Goal: Transaction & Acquisition: Purchase product/service

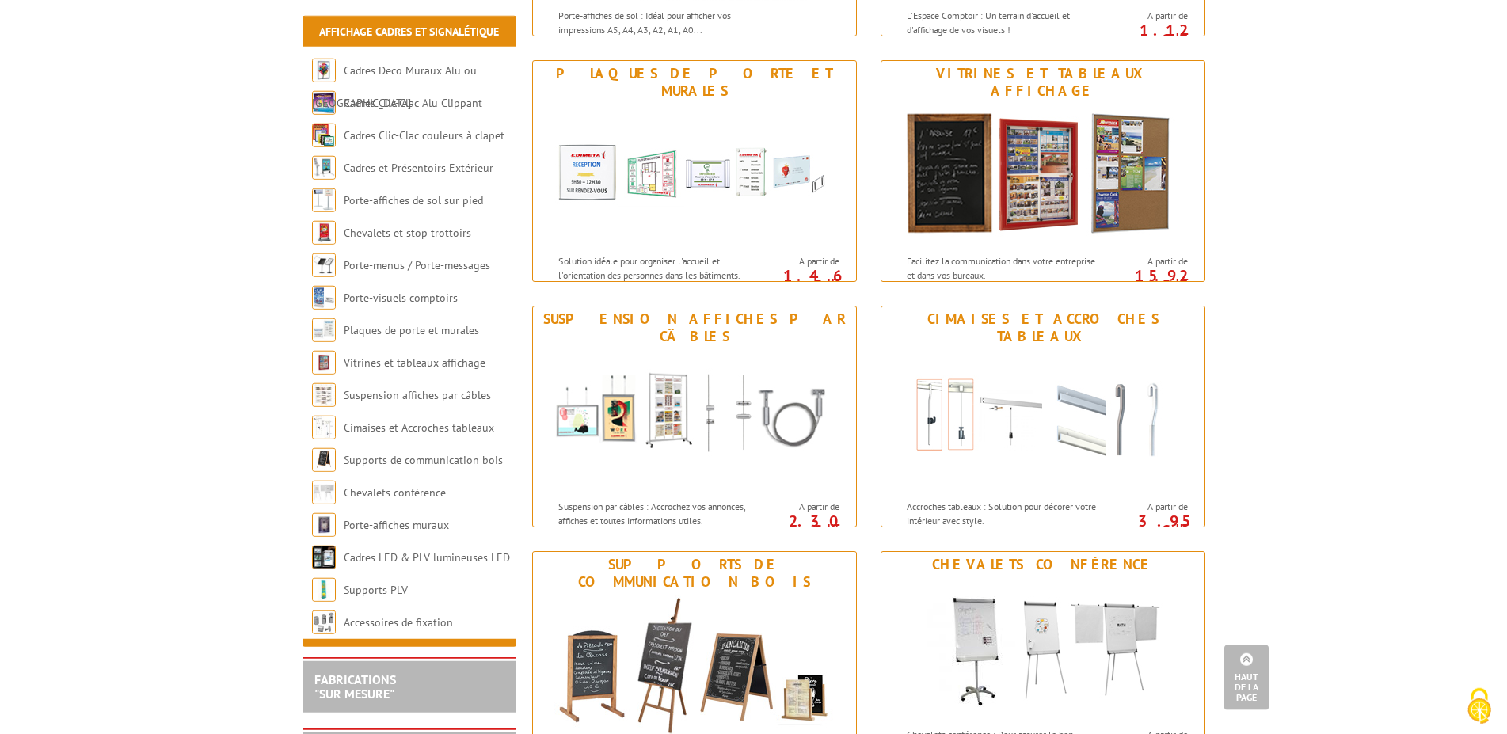
scroll to position [1211, 0]
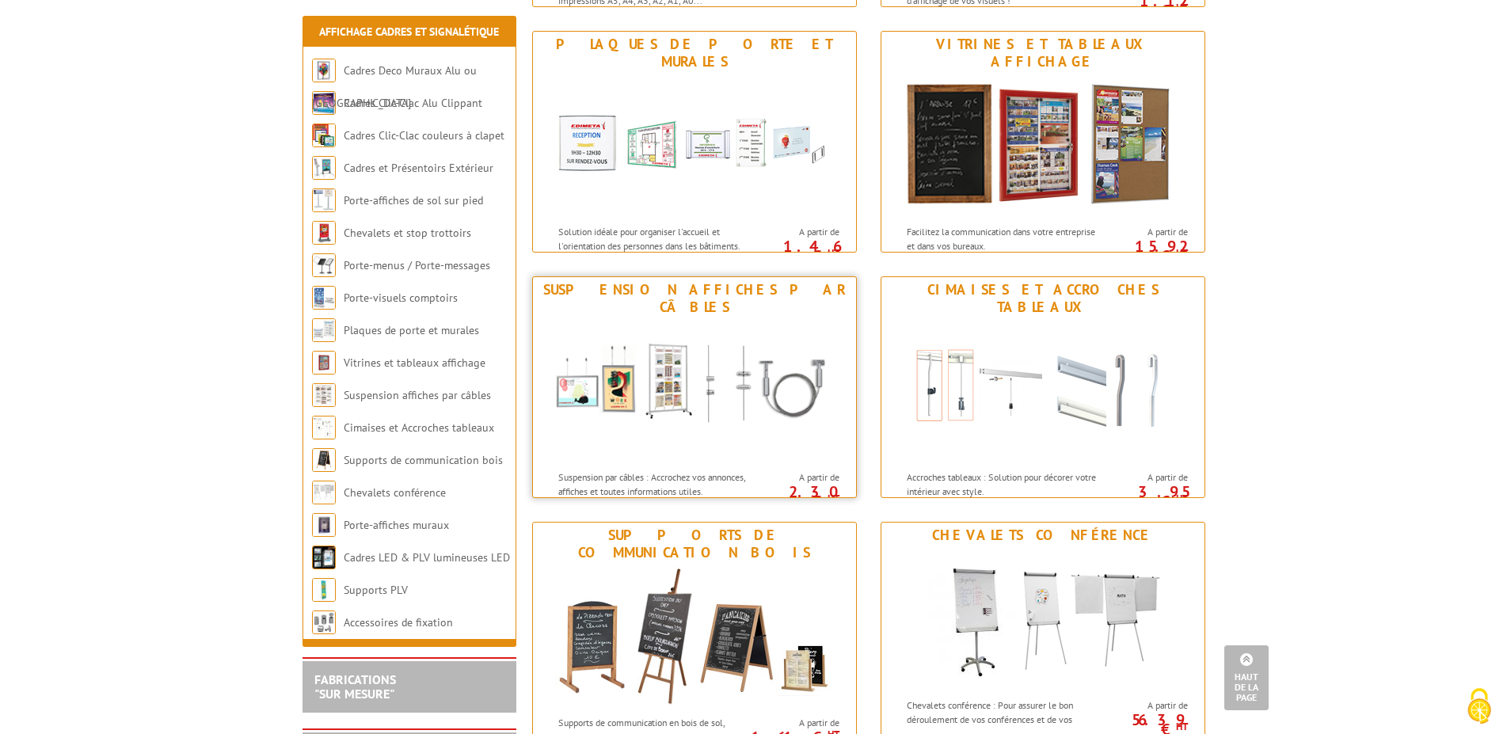
click at [648, 432] on img at bounding box center [694, 391] width 293 height 143
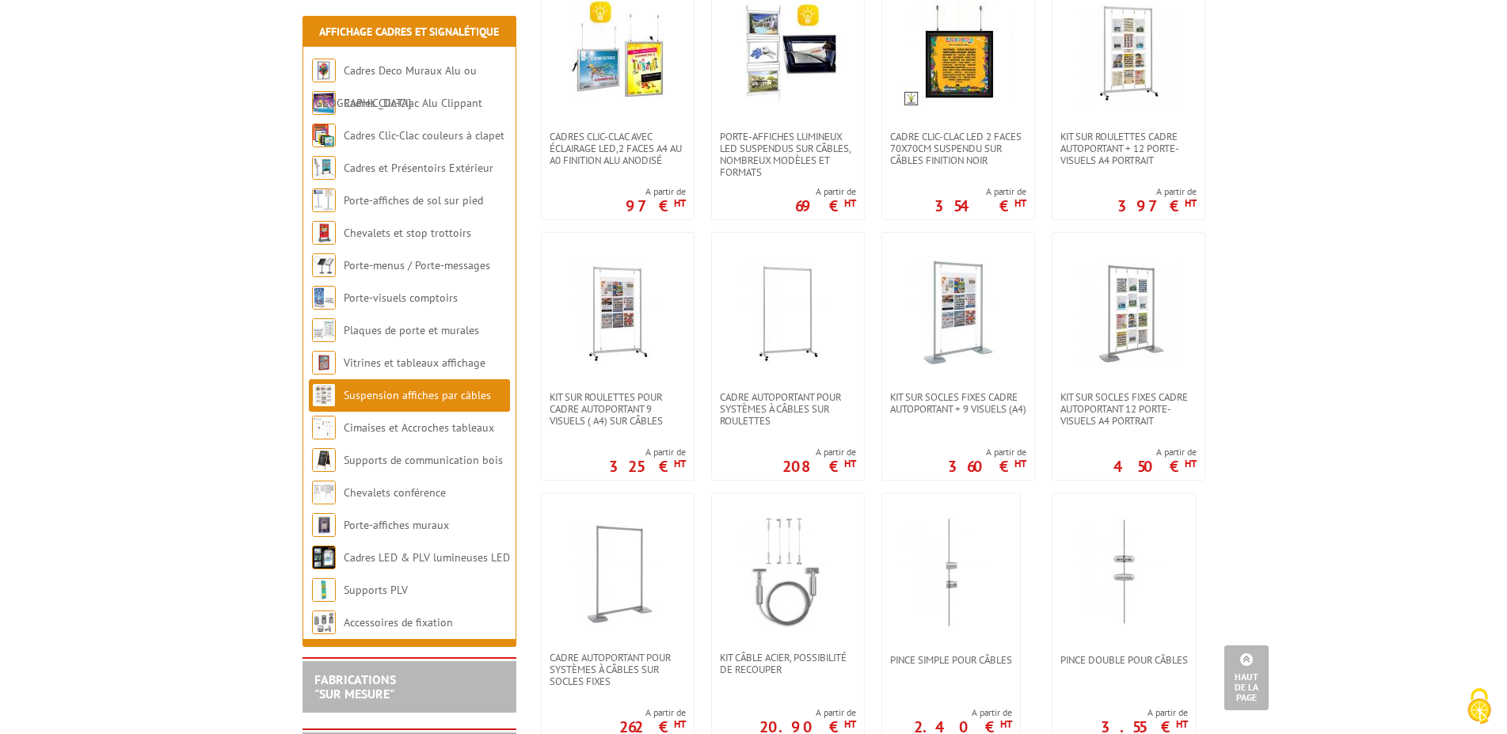
scroll to position [808, 0]
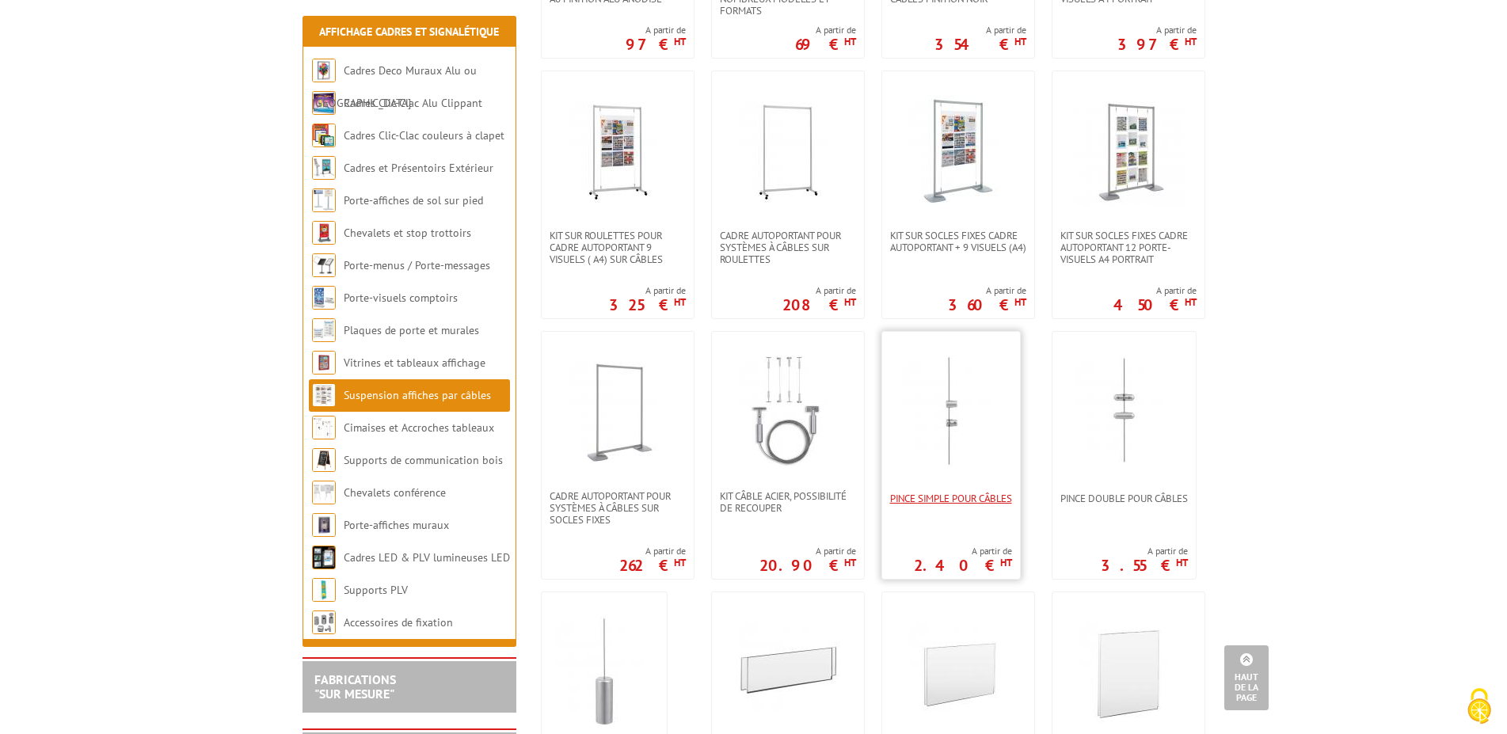
click at [968, 493] on span "Pince simple pour câbles" at bounding box center [951, 499] width 122 height 12
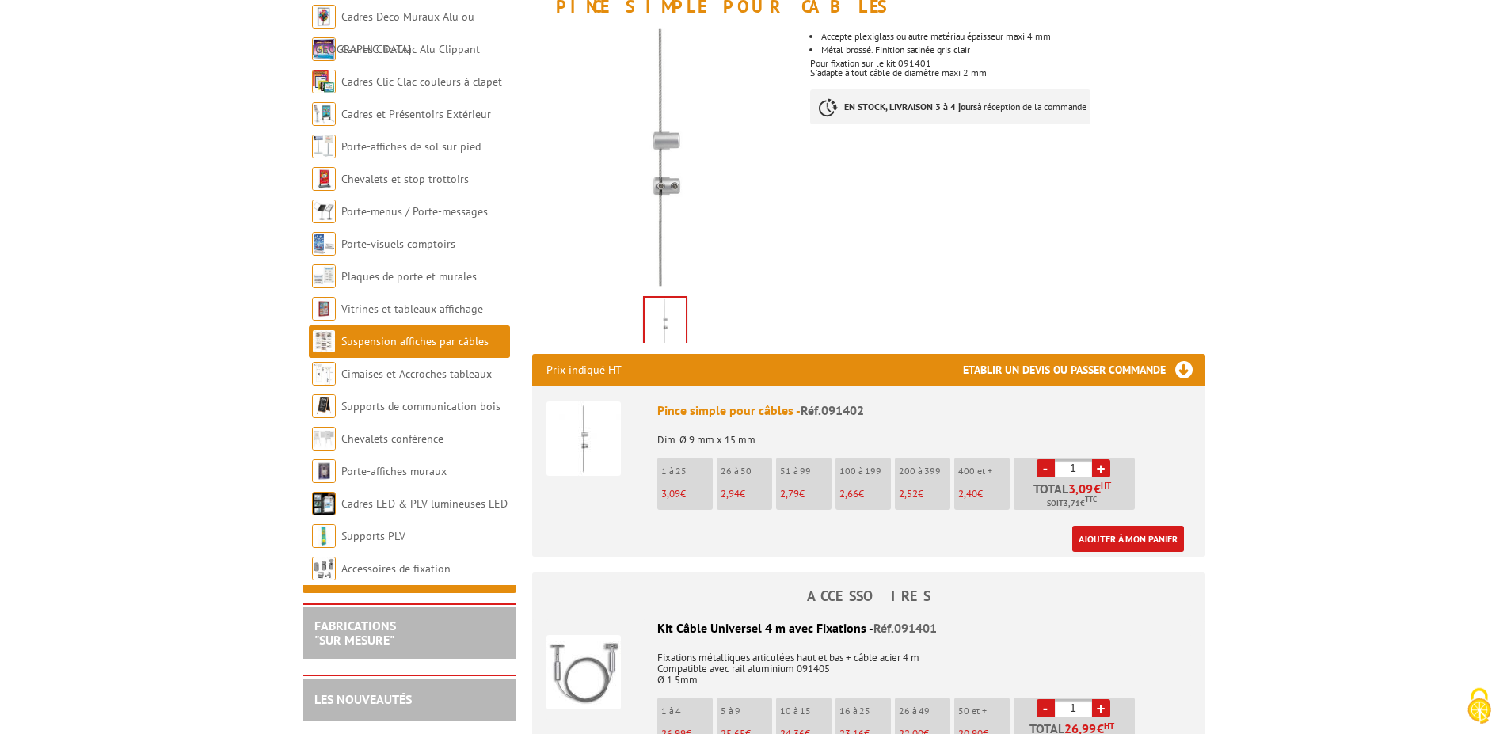
scroll to position [323, 0]
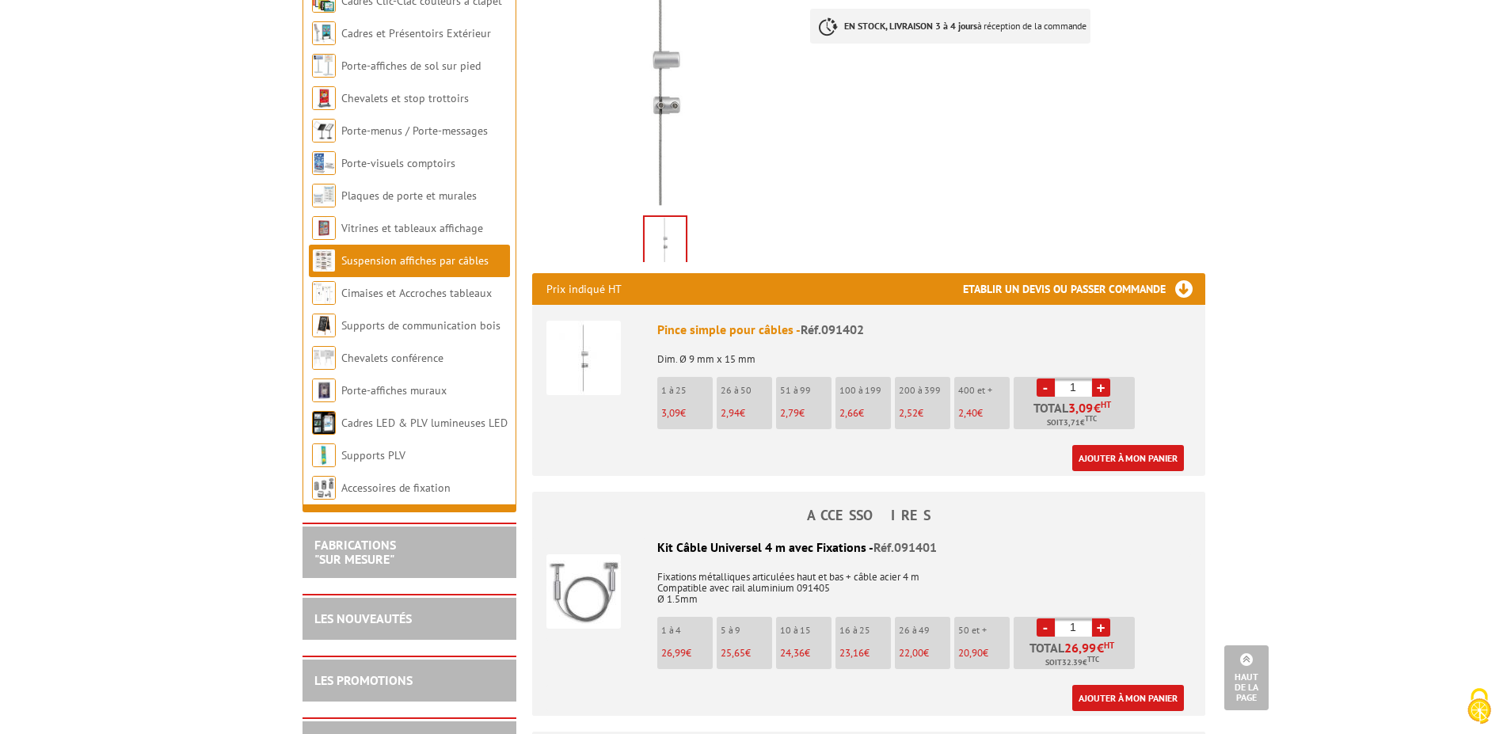
drag, startPoint x: 1076, startPoint y: 390, endPoint x: 1065, endPoint y: 390, distance: 11.1
click at [1065, 390] on input "1" at bounding box center [1073, 387] width 37 height 18
click at [1074, 383] on input "50" at bounding box center [1073, 387] width 37 height 18
click at [1201, 379] on ul "Pince simple pour câbles - Réf.091402 Dim. Ø 9 mm x 15 mm 1 à 25 3,09 € 26 à 50…" at bounding box center [868, 390] width 673 height 171
click at [948, 466] on div "Ajouter à mon panier" at bounding box center [920, 458] width 527 height 26
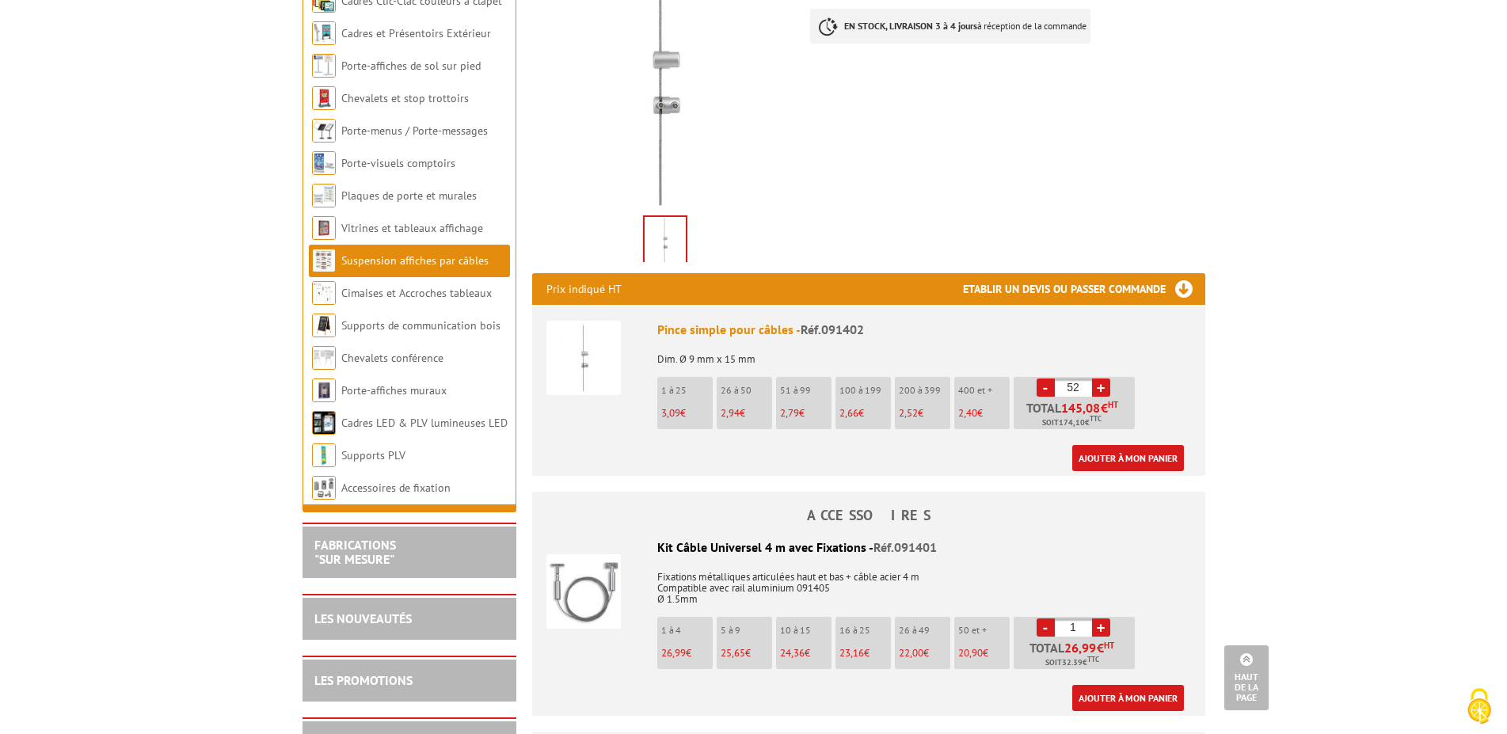
drag, startPoint x: 1078, startPoint y: 386, endPoint x: 1060, endPoint y: 390, distance: 17.9
click at [1060, 390] on input "52" at bounding box center [1073, 387] width 37 height 18
type input "4"
type input "52"
click at [1165, 463] on link "Ajouter à mon panier" at bounding box center [1128, 458] width 112 height 26
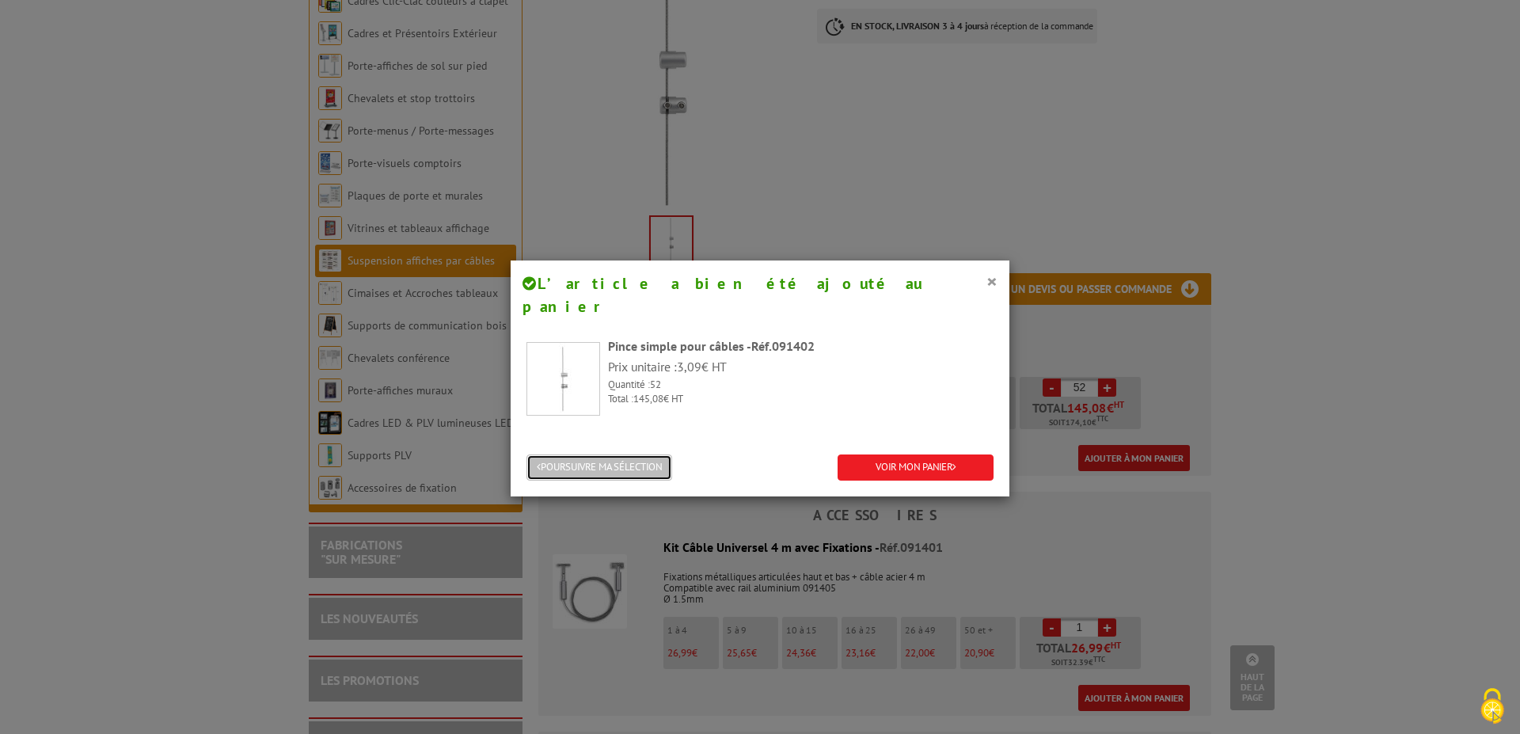
click at [597, 455] on button "POURSUIVRE MA SÉLECTION" at bounding box center [600, 468] width 146 height 26
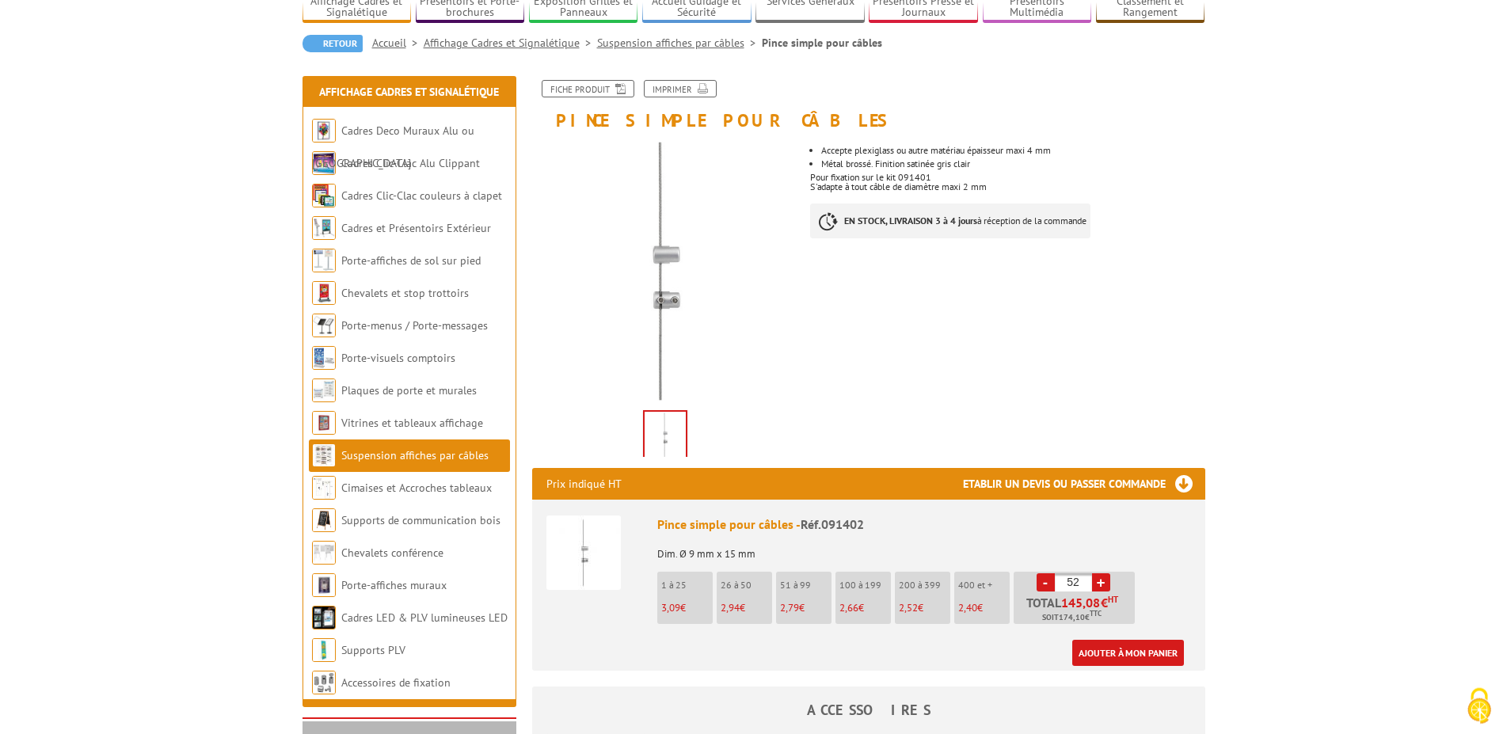
scroll to position [162, 0]
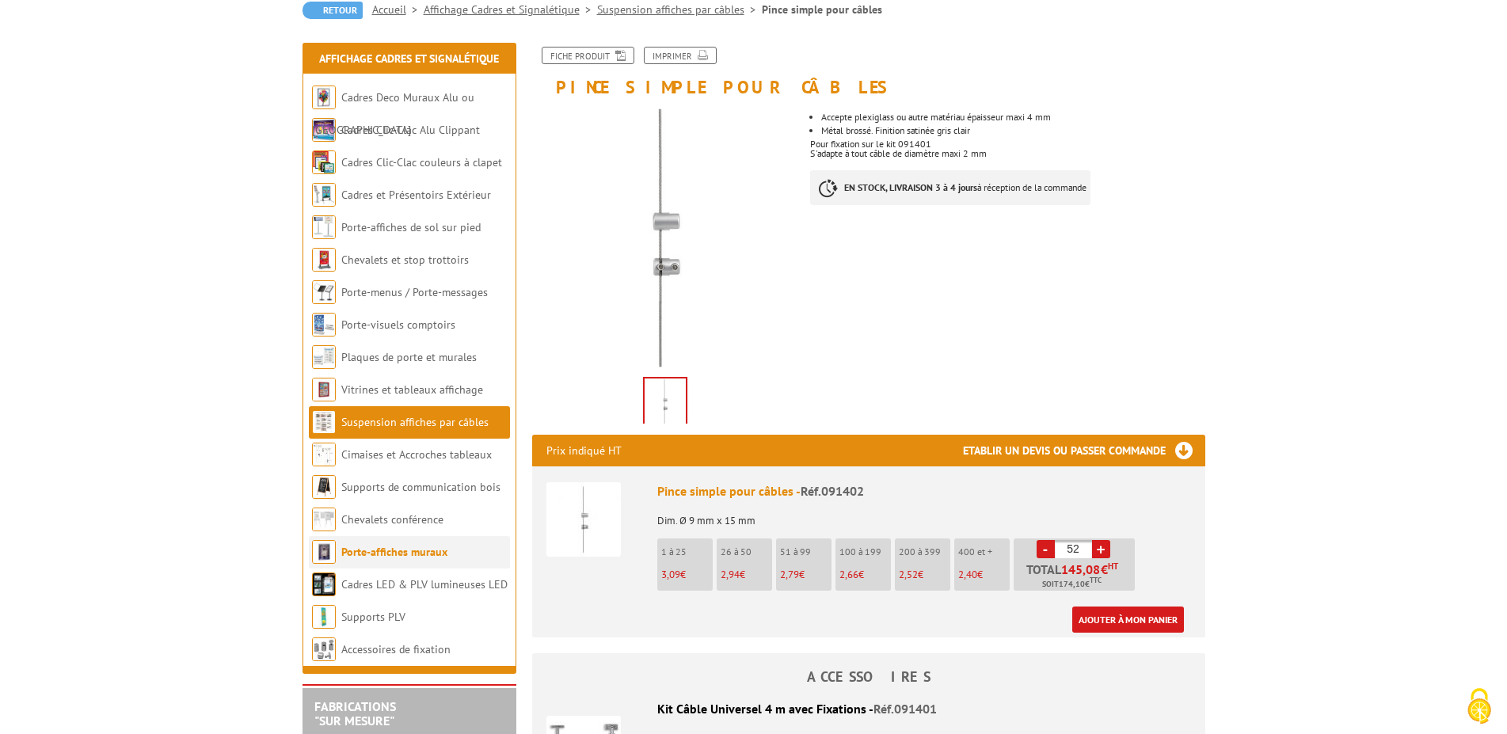
click at [426, 555] on link "Porte-affiches muraux" at bounding box center [394, 552] width 106 height 14
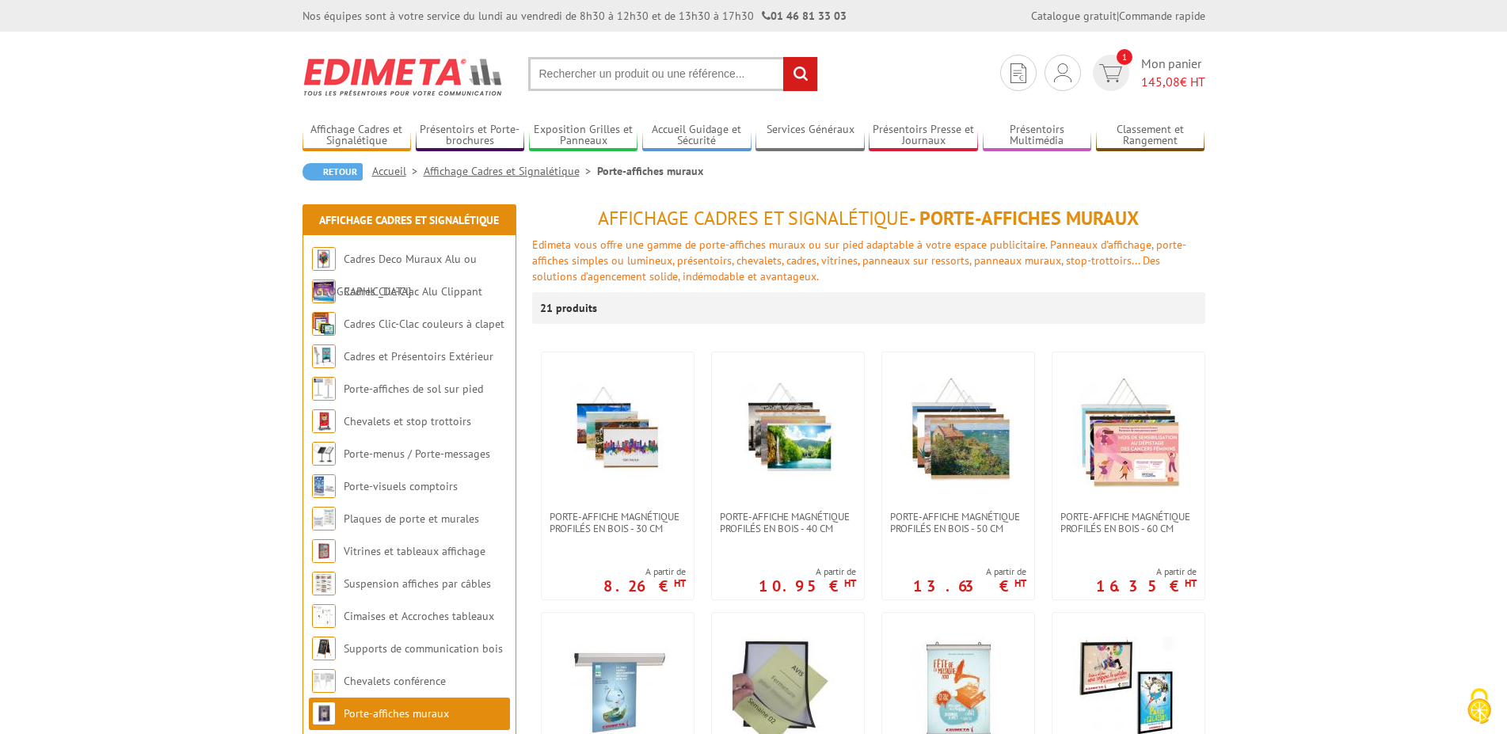
click at [648, 77] on input "text" at bounding box center [673, 74] width 290 height 34
type input "porte-affiche vertical"
click at [783, 57] on input "rechercher" at bounding box center [800, 74] width 34 height 34
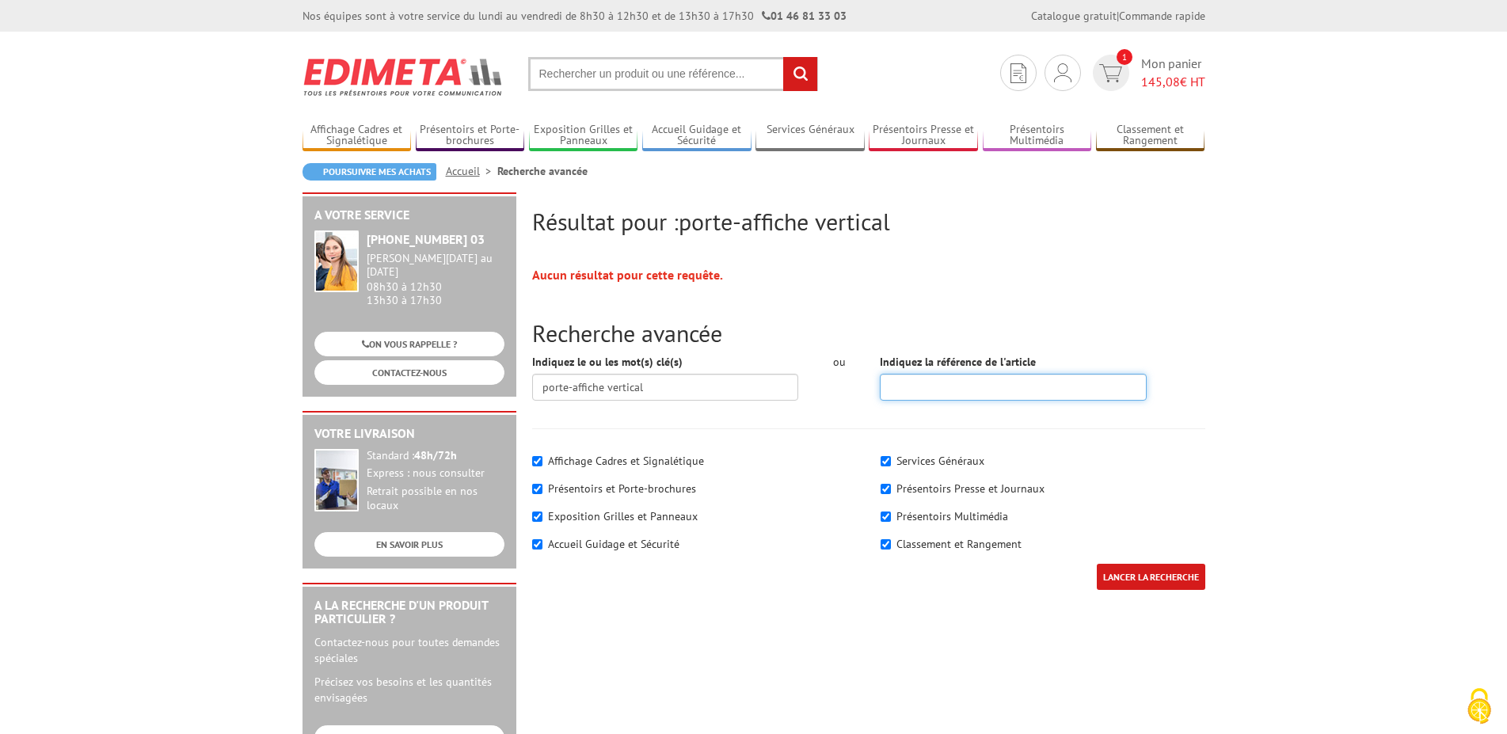
click at [938, 388] on input "Indiquez la référence de l'article" at bounding box center [1013, 387] width 267 height 27
type input "091222"
click at [1097, 564] on input "LANCER LA RECHERCHE" at bounding box center [1151, 577] width 108 height 26
click at [1155, 575] on input "LANCER LA RECHERCHE" at bounding box center [1151, 577] width 108 height 26
click at [643, 466] on label "Affichage Cadres et Signalétique" at bounding box center [626, 461] width 156 height 14
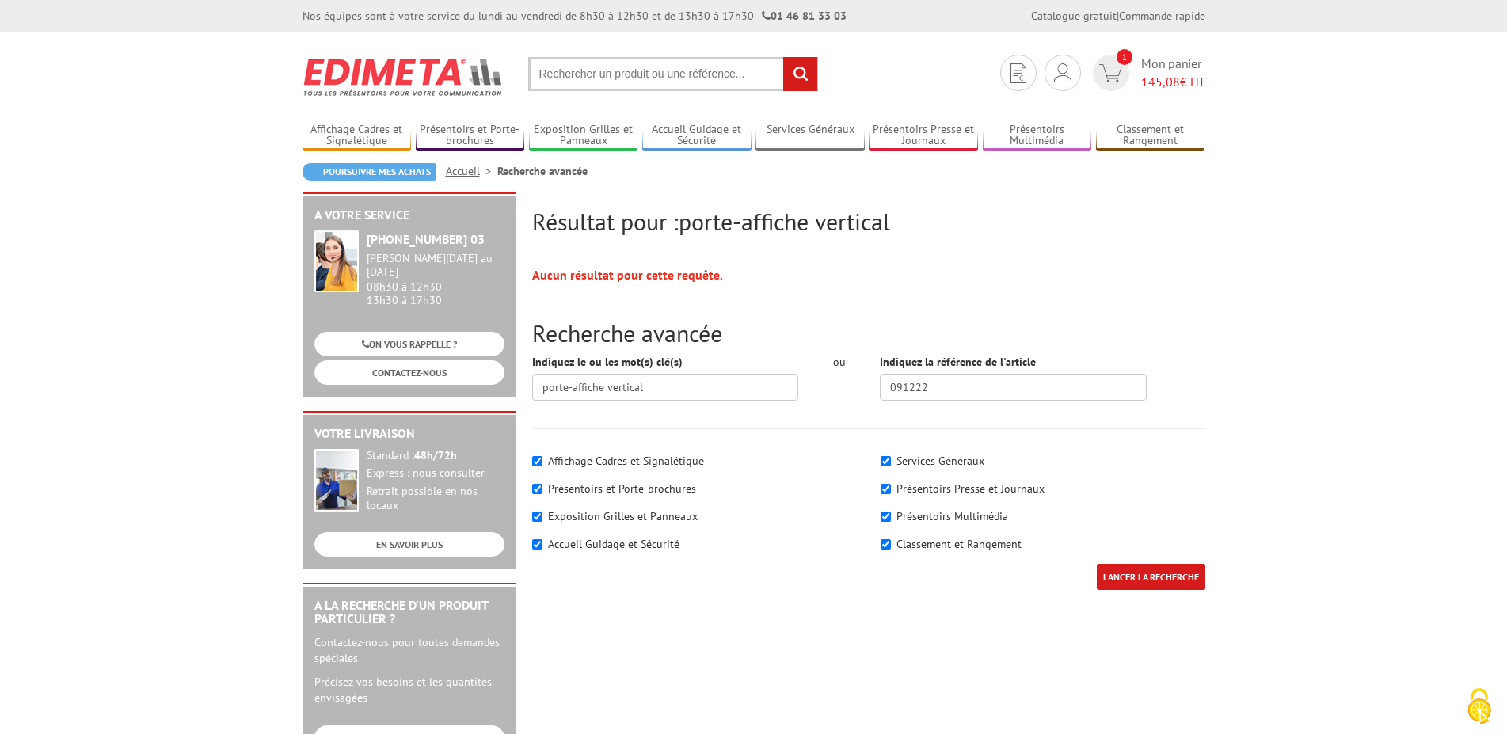
click at [542, 466] on input"] "Affichage Cadres et Signalétique" at bounding box center [537, 461] width 10 height 10
checkbox input"] "false"
drag, startPoint x: 705, startPoint y: 388, endPoint x: 493, endPoint y: 391, distance: 212.2
click at [532, 391] on input "porte-affiche vertical" at bounding box center [665, 387] width 267 height 27
click at [1145, 588] on input "LANCER LA RECHERCHE" at bounding box center [1151, 577] width 108 height 26
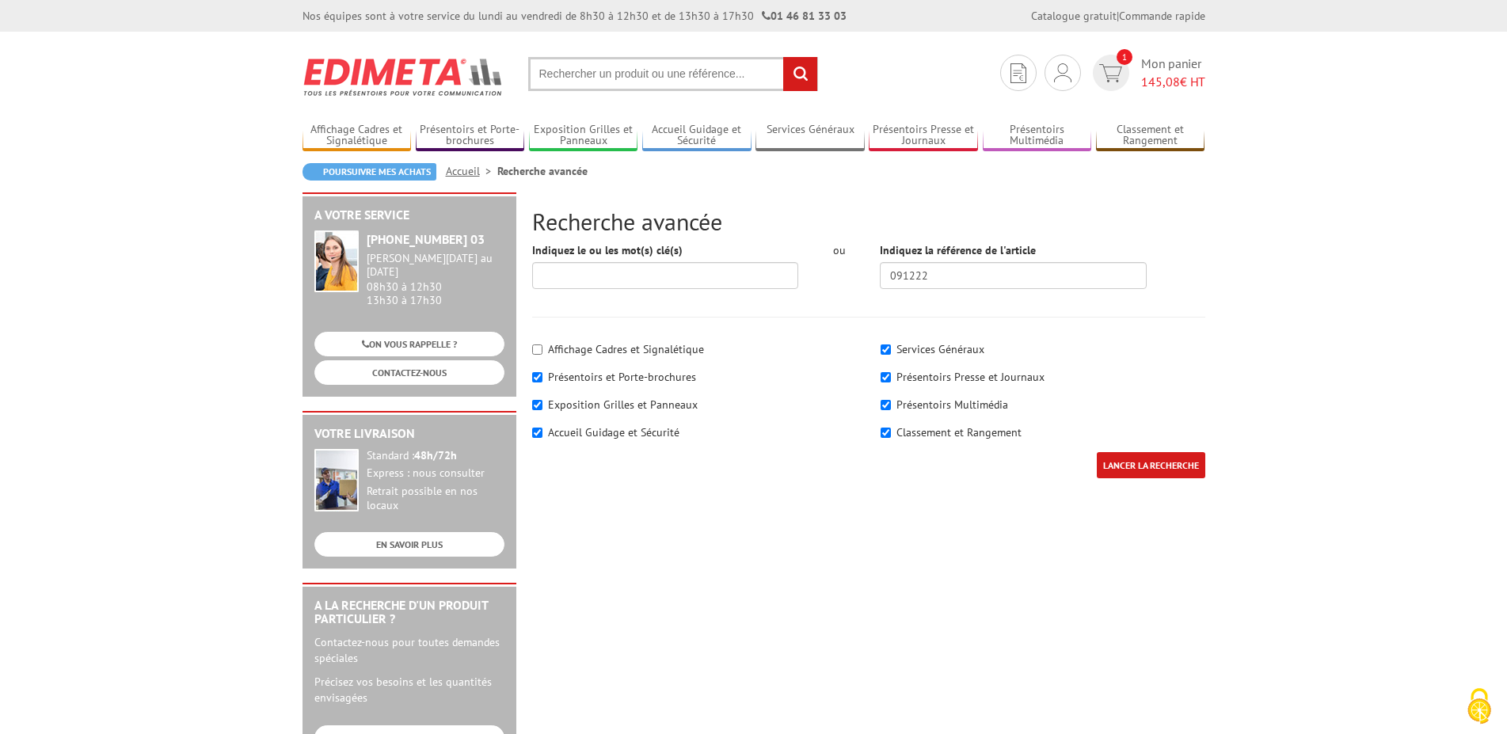
click at [598, 356] on div "Affichage Cadres et Signalétique" at bounding box center [694, 349] width 325 height 16
click at [546, 351] on div "Affichage Cadres et Signalétique" at bounding box center [694, 349] width 325 height 16
click at [539, 352] on input"] "Affichage Cadres et Signalétique" at bounding box center [537, 349] width 10 height 10
checkbox input"] "true"
click at [536, 378] on input"] "Présentoirs et Porte-brochures" at bounding box center [537, 377] width 10 height 10
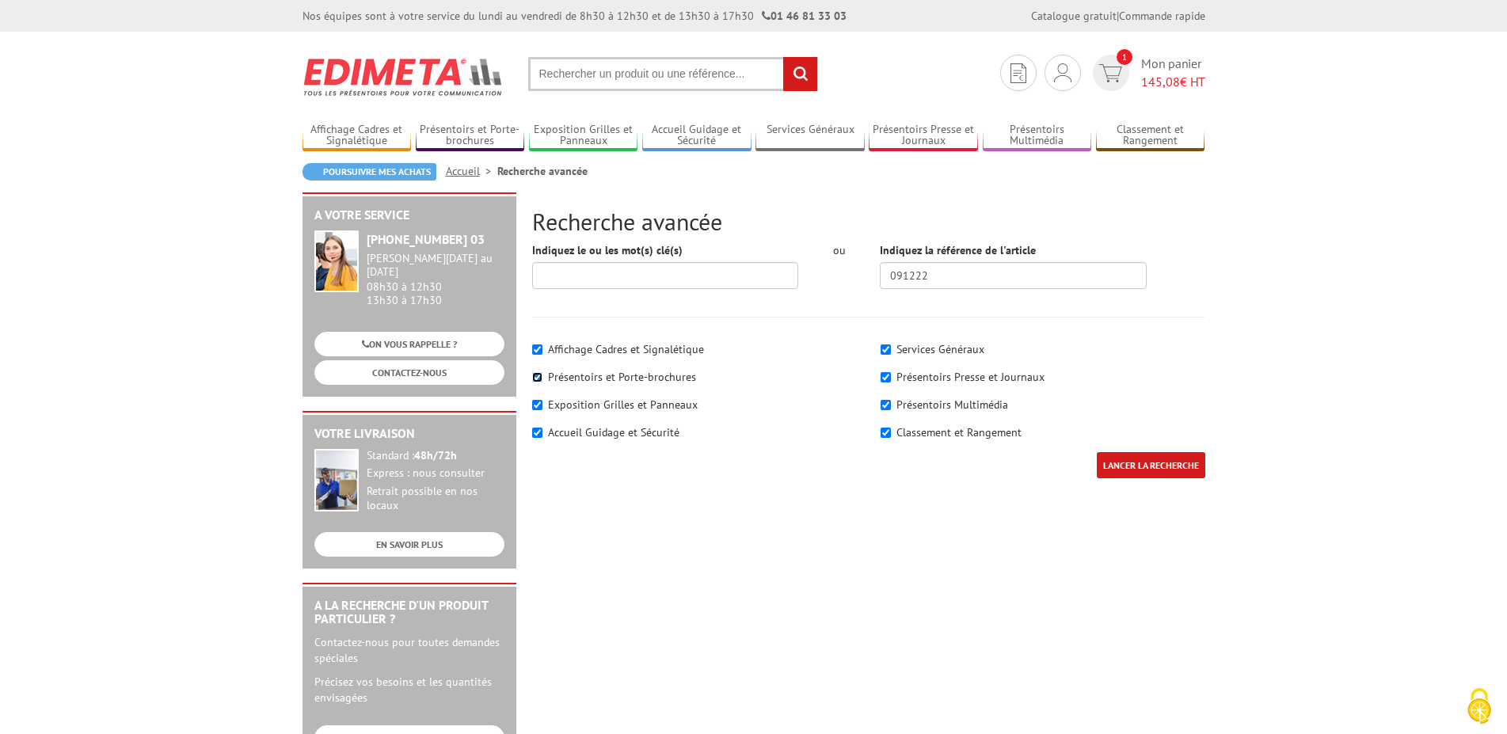
checkbox input"] "false"
click at [538, 409] on input"] "Exposition Grilles et Panneaux" at bounding box center [537, 405] width 10 height 10
checkbox input"] "false"
click at [537, 434] on input"] "Accueil Guidage et Sécurité" at bounding box center [537, 433] width 10 height 10
checkbox input"] "false"
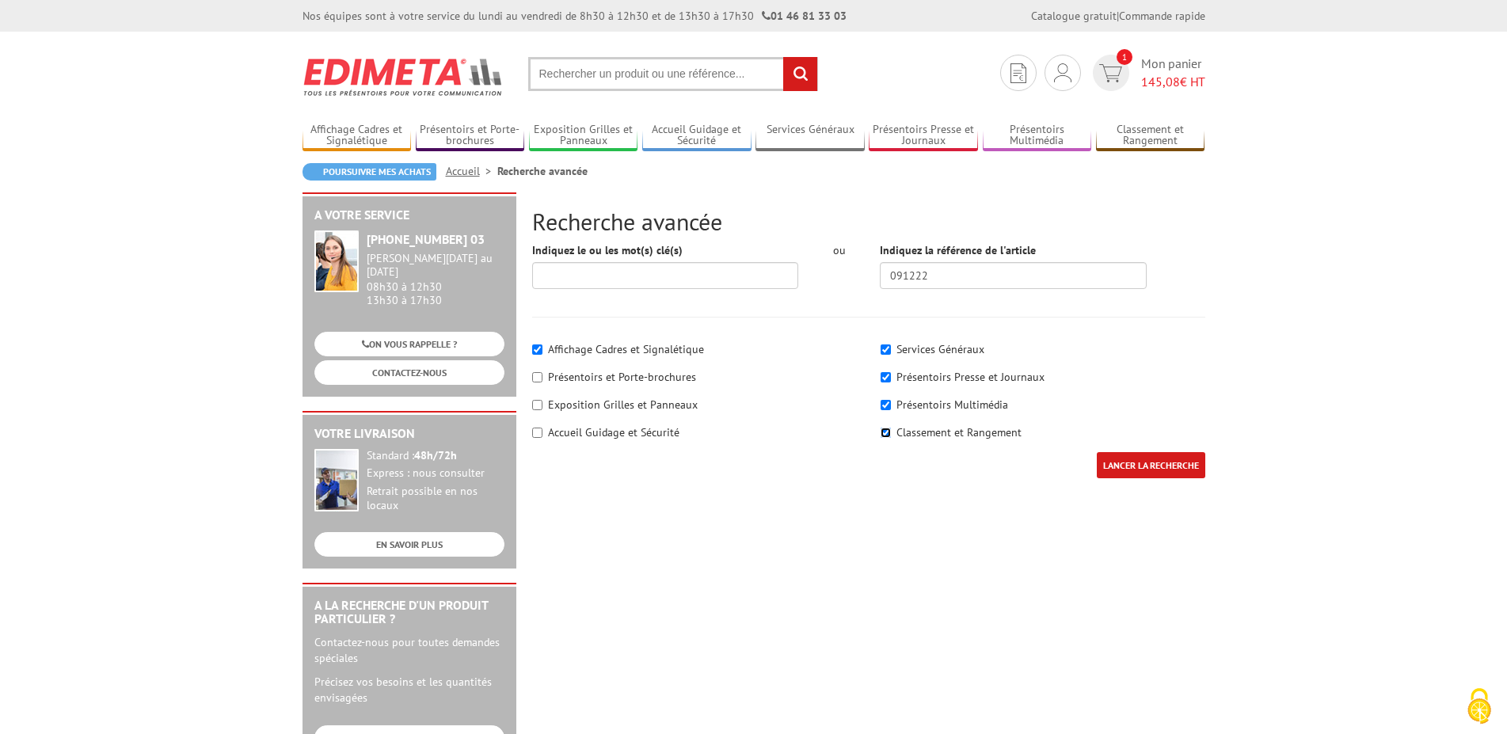
click at [886, 435] on input"] "Classement et Rangement" at bounding box center [885, 433] width 10 height 10
checkbox input"] "false"
click at [884, 405] on input"] "Présentoirs Multimédia" at bounding box center [885, 405] width 10 height 10
checkbox input"] "false"
click at [884, 378] on input"] "Présentoirs Presse et Journaux" at bounding box center [885, 377] width 10 height 10
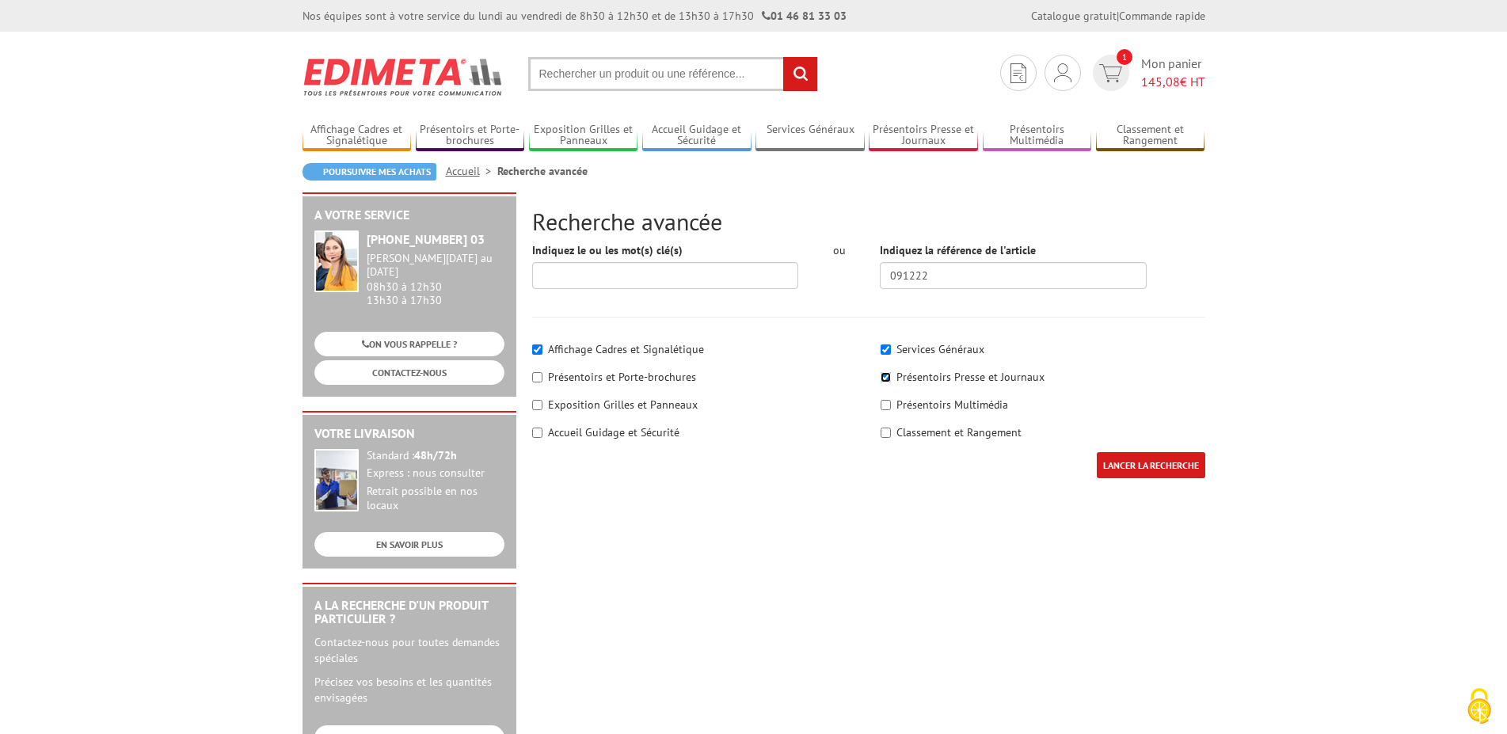
checkbox input"] "false"
click at [884, 351] on input"] "Services Généraux" at bounding box center [885, 349] width 10 height 10
checkbox input"] "false"
click at [1129, 468] on input "LANCER LA RECHERCHE" at bounding box center [1151, 465] width 108 height 26
click at [1133, 458] on input "LANCER LA RECHERCHE" at bounding box center [1151, 465] width 108 height 26
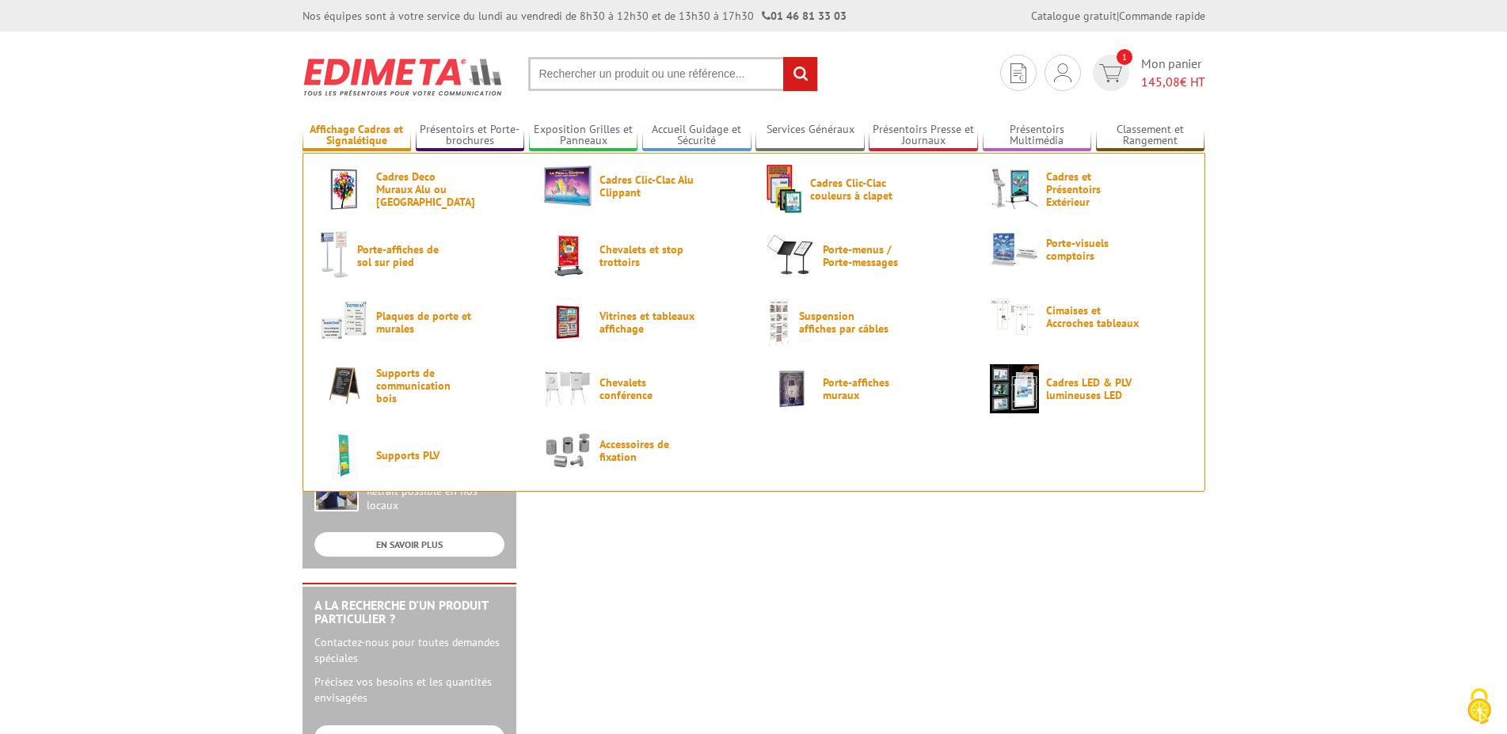
click at [353, 137] on link "Affichage Cadres et Signalétique" at bounding box center [356, 136] width 109 height 26
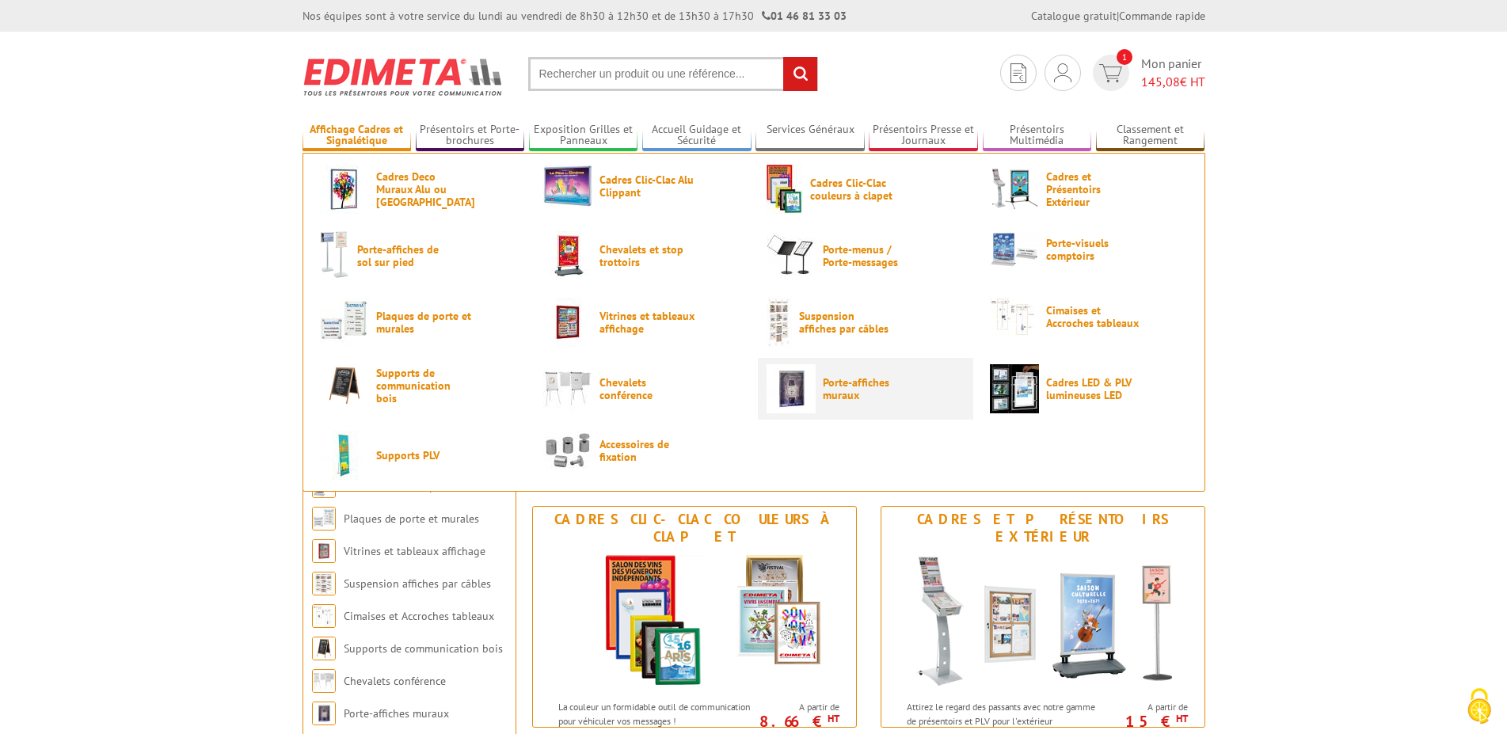
click at [847, 381] on span "Porte-affiches muraux" at bounding box center [870, 388] width 95 height 25
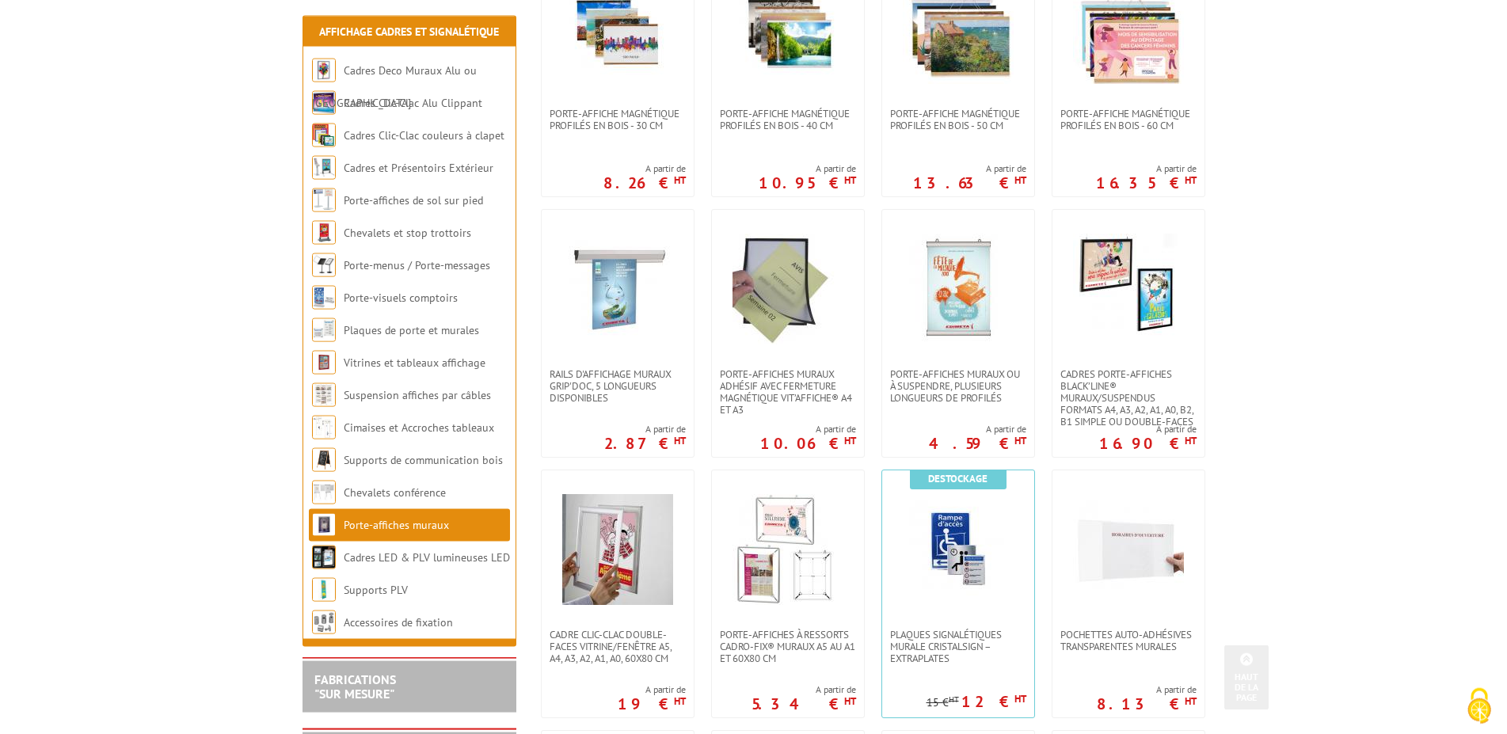
scroll to position [404, 0]
click at [1128, 402] on span "Cadres porte-affiches Black’Line® muraux/suspendus Formats A4, A3, A2, A1, A0, …" at bounding box center [1128, 396] width 136 height 59
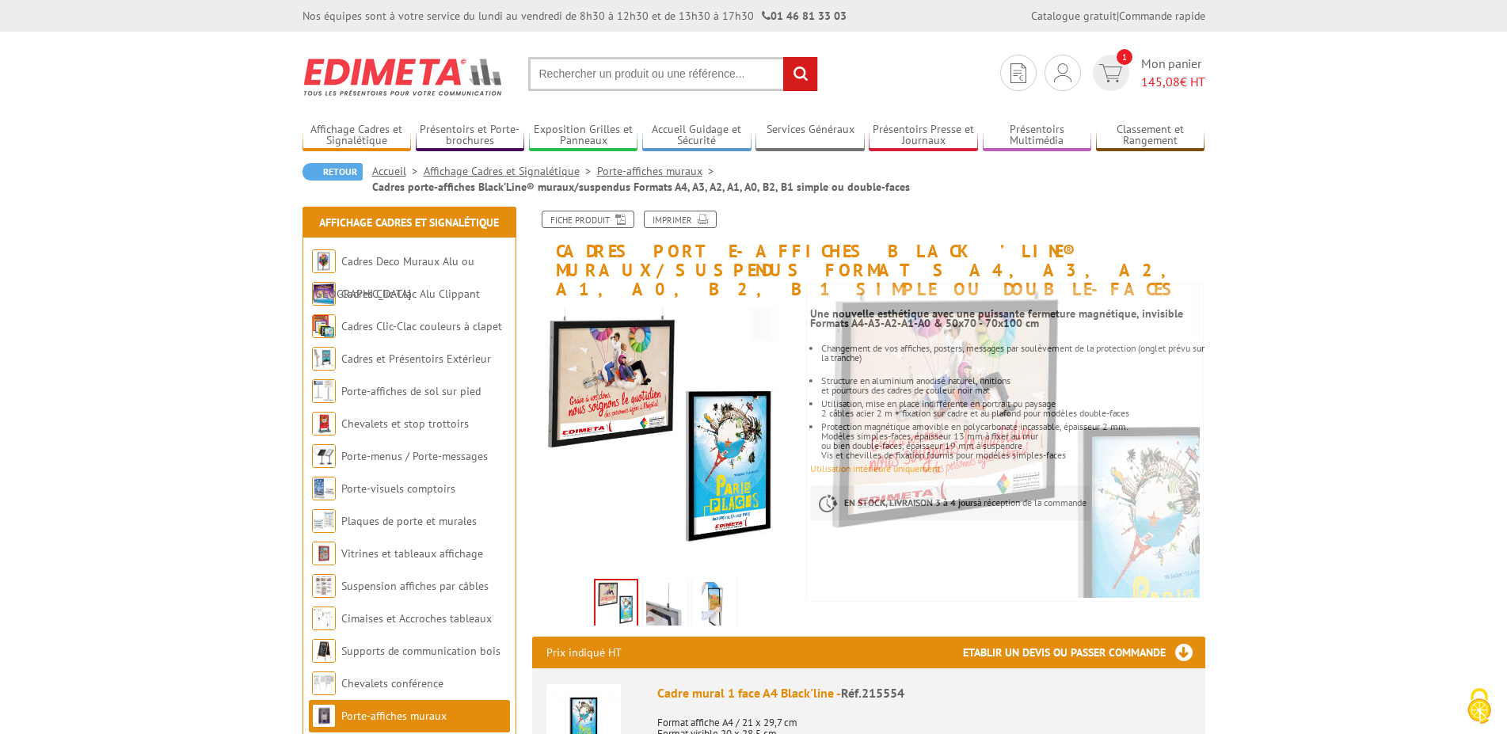
click at [619, 75] on input "text" at bounding box center [673, 74] width 290 height 34
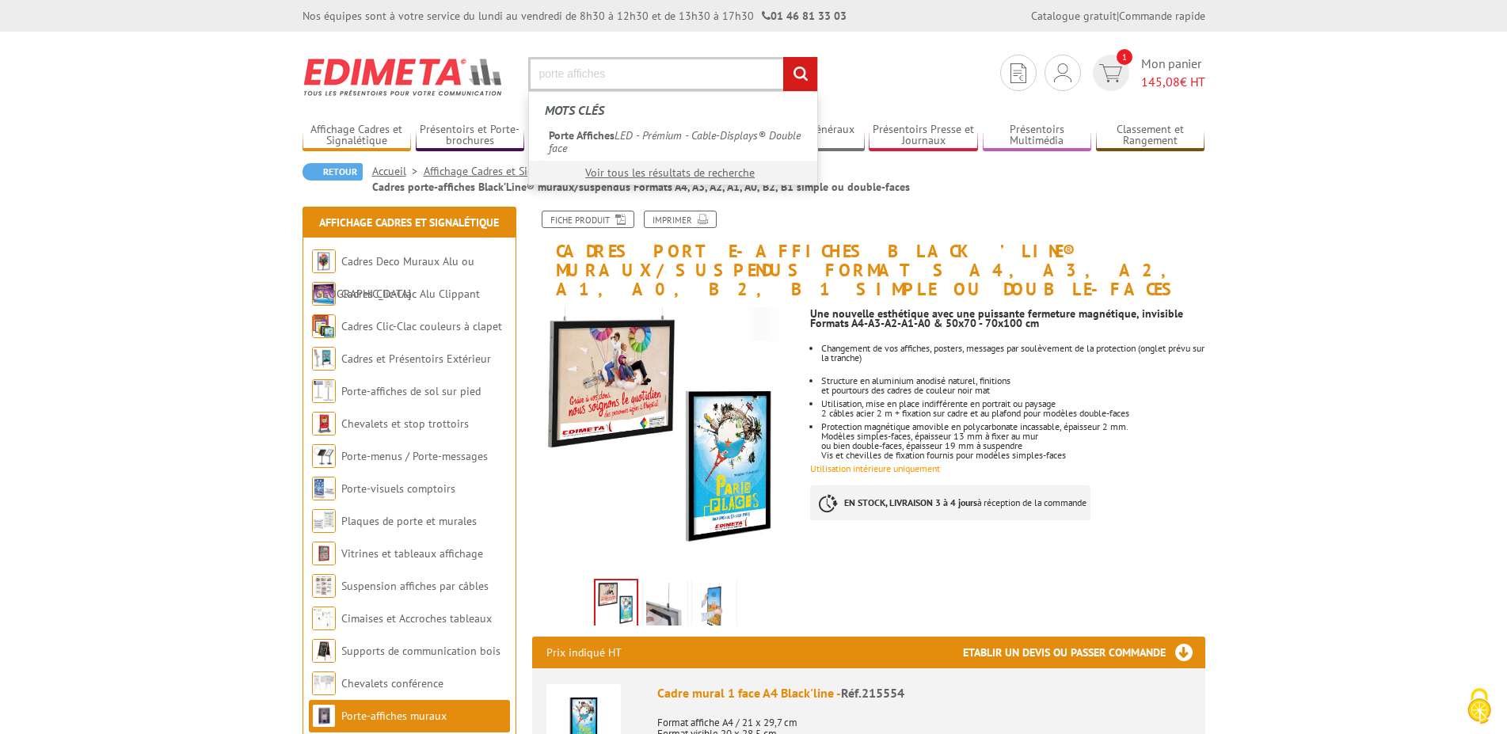
type input "porte affiches"
click at [783, 57] on input "rechercher" at bounding box center [800, 74] width 34 height 34
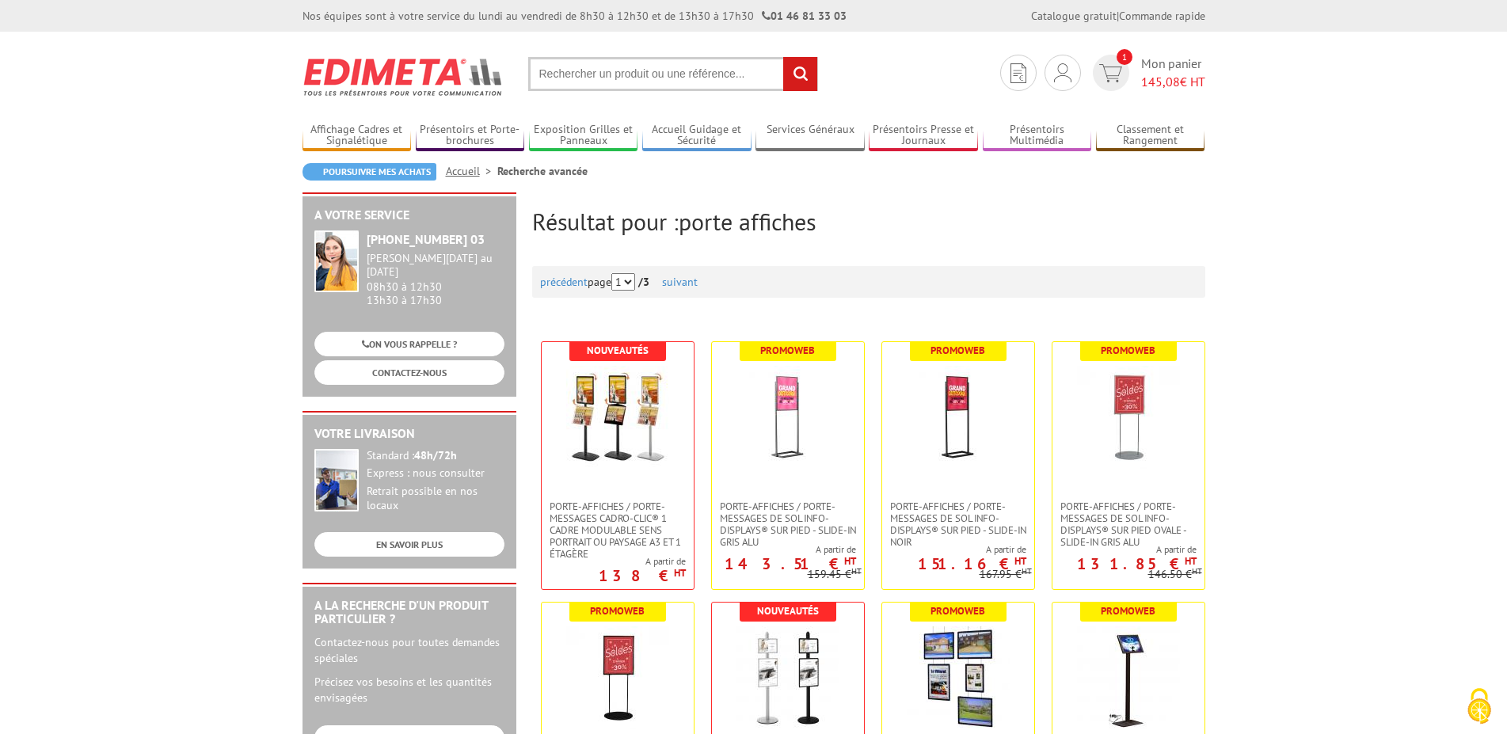
click at [690, 78] on input "text" at bounding box center [673, 74] width 290 height 34
type input "a4 suspendus"
click at [783, 57] on input "rechercher" at bounding box center [800, 74] width 34 height 34
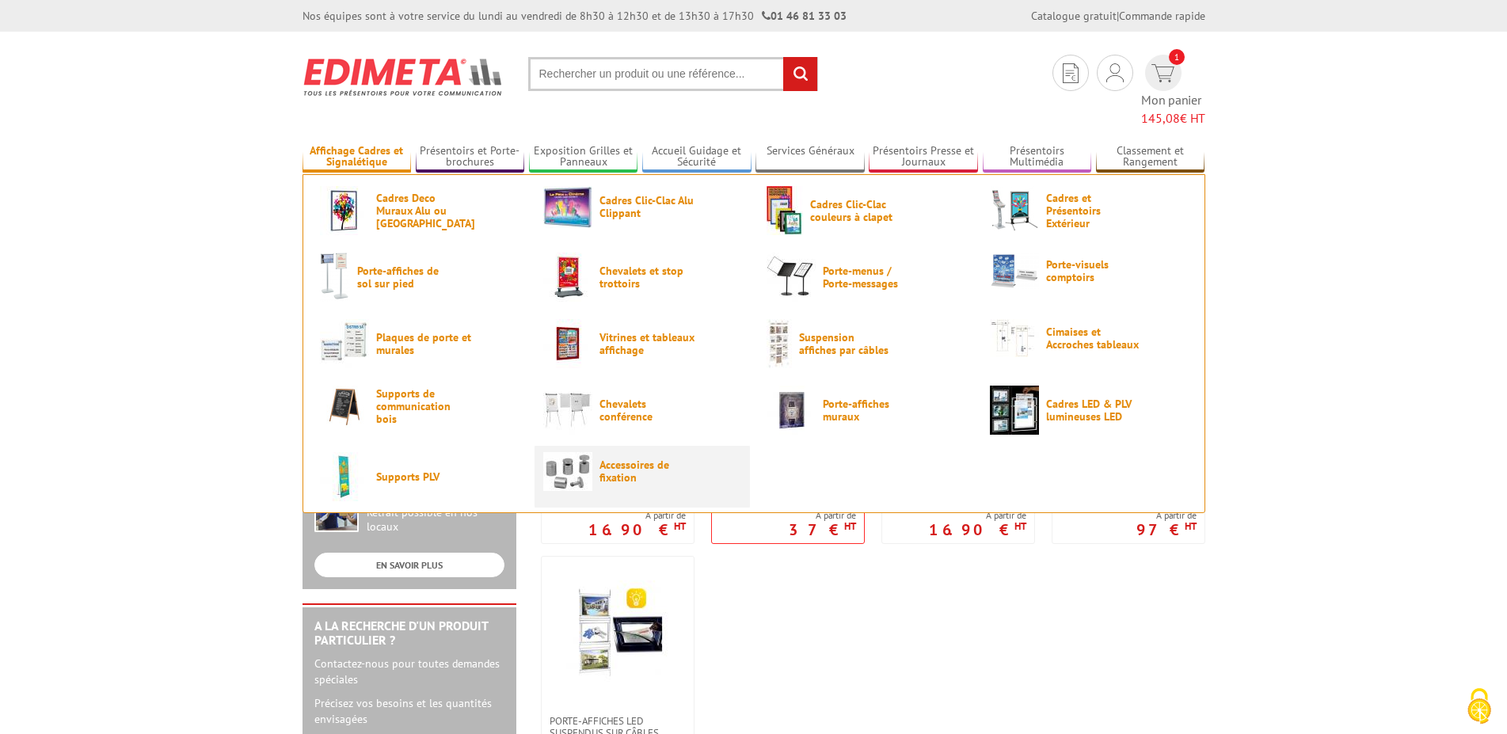
click at [600, 460] on span "Accessoires de fixation" at bounding box center [646, 470] width 95 height 25
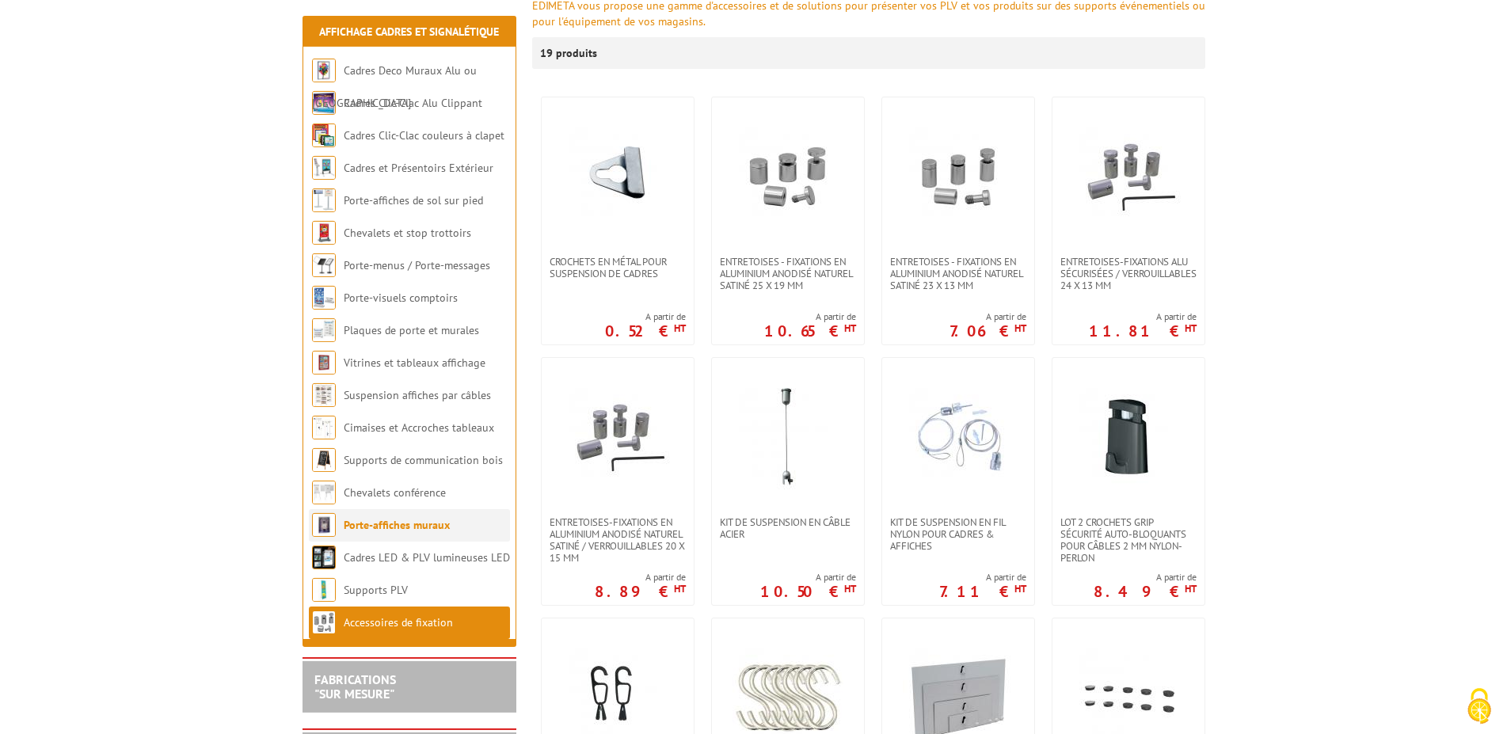
scroll to position [242, 0]
click at [423, 534] on li "Porte-affiches muraux" at bounding box center [409, 525] width 201 height 32
click at [400, 532] on link "Porte-affiches muraux" at bounding box center [397, 525] width 106 height 14
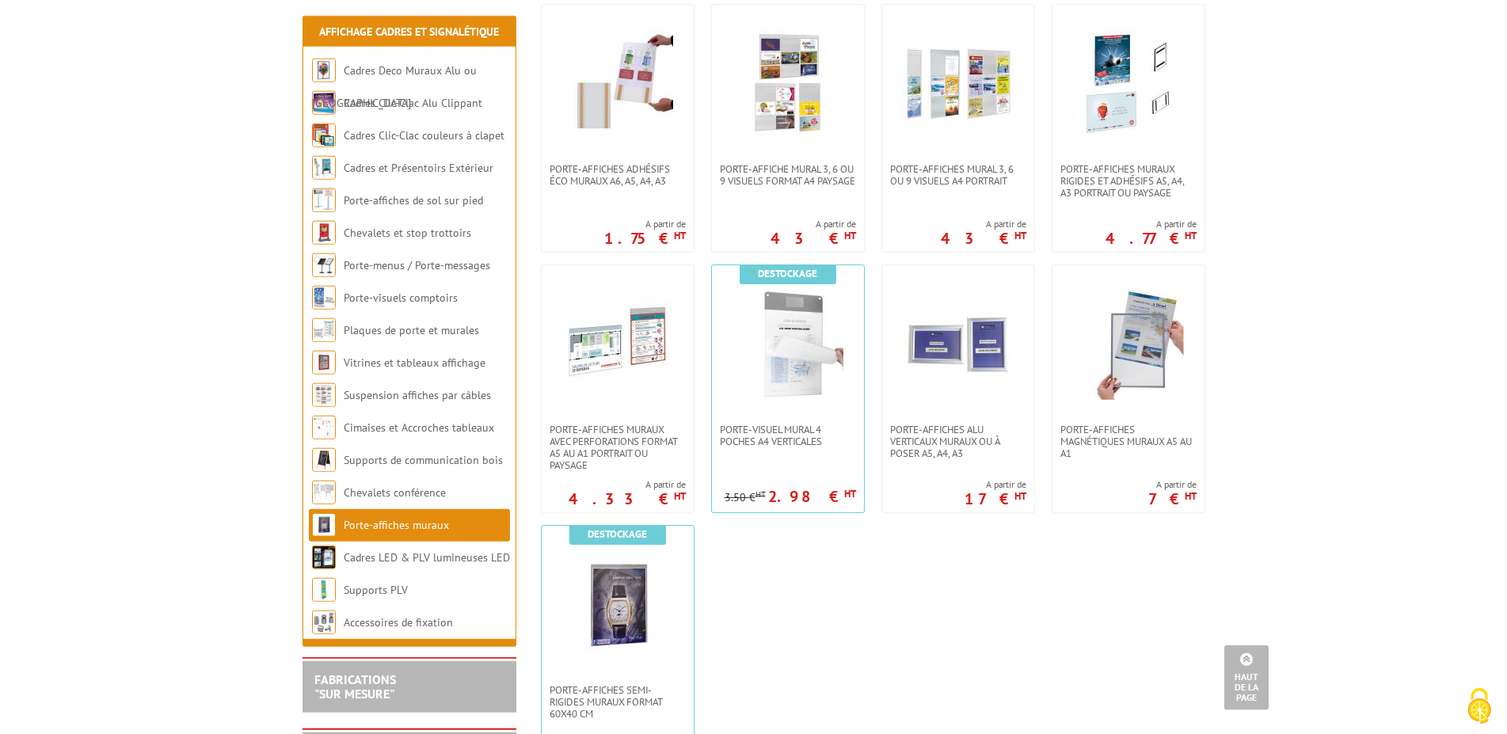
scroll to position [1043, 0]
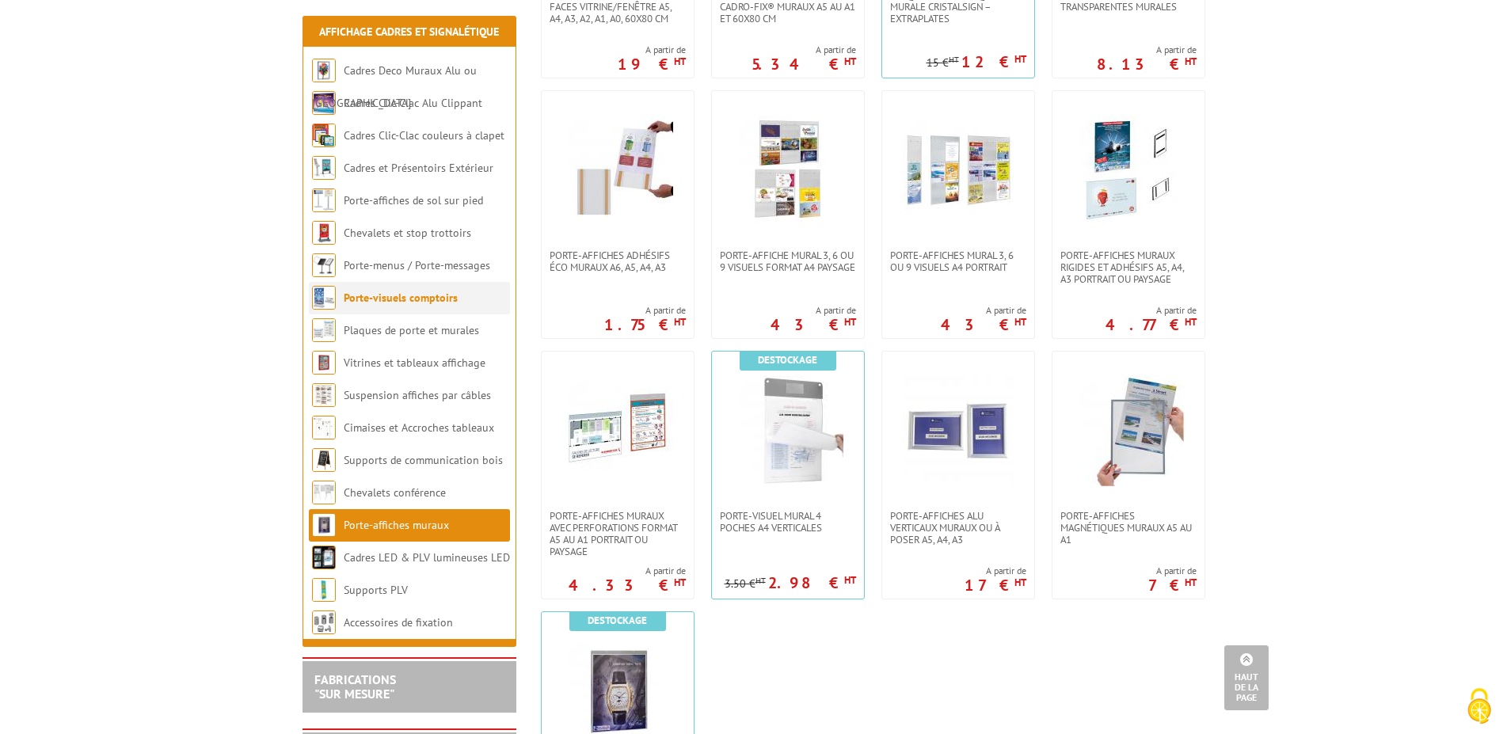
click at [404, 305] on link "Porte-visuels comptoirs" at bounding box center [401, 298] width 114 height 14
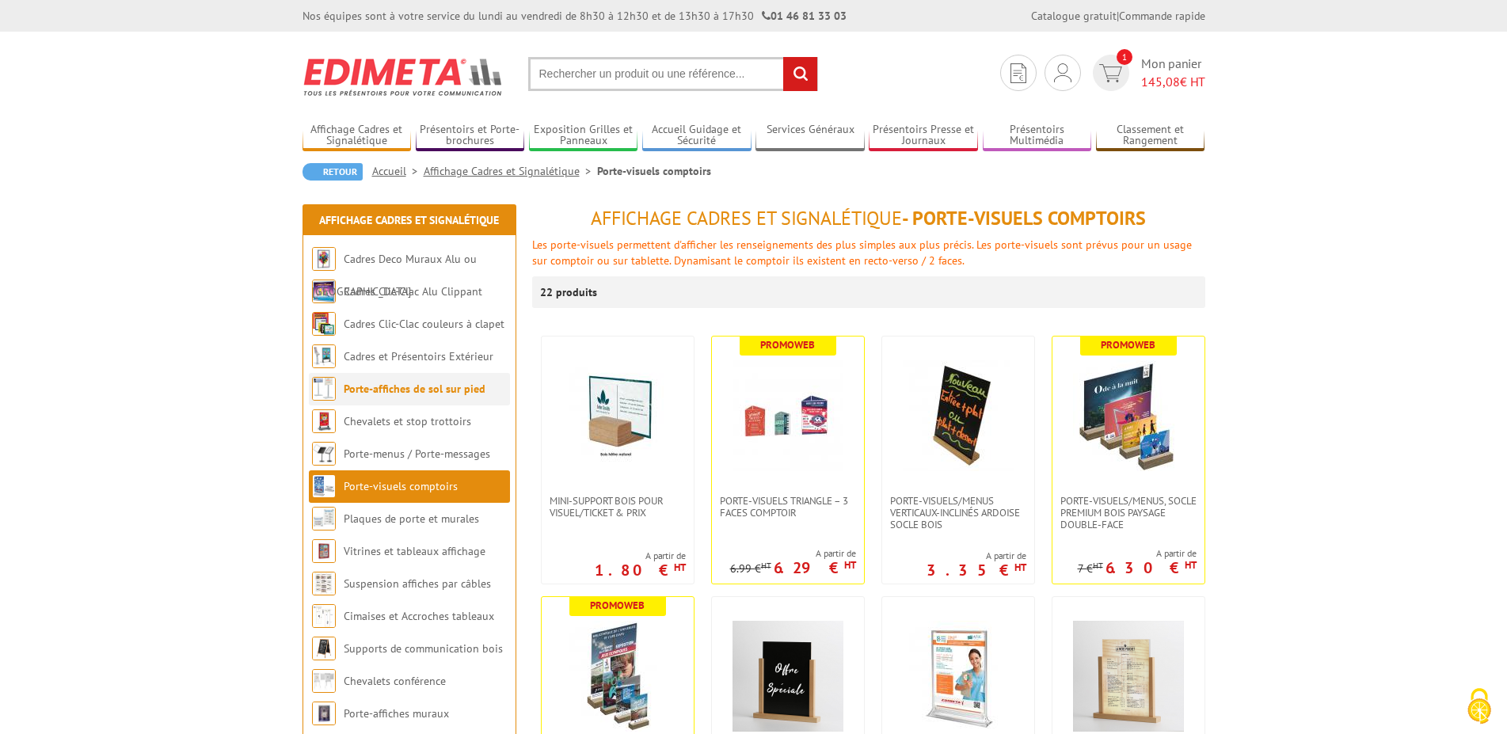
click at [401, 393] on link "Porte-affiches de sol sur pied" at bounding box center [415, 389] width 142 height 14
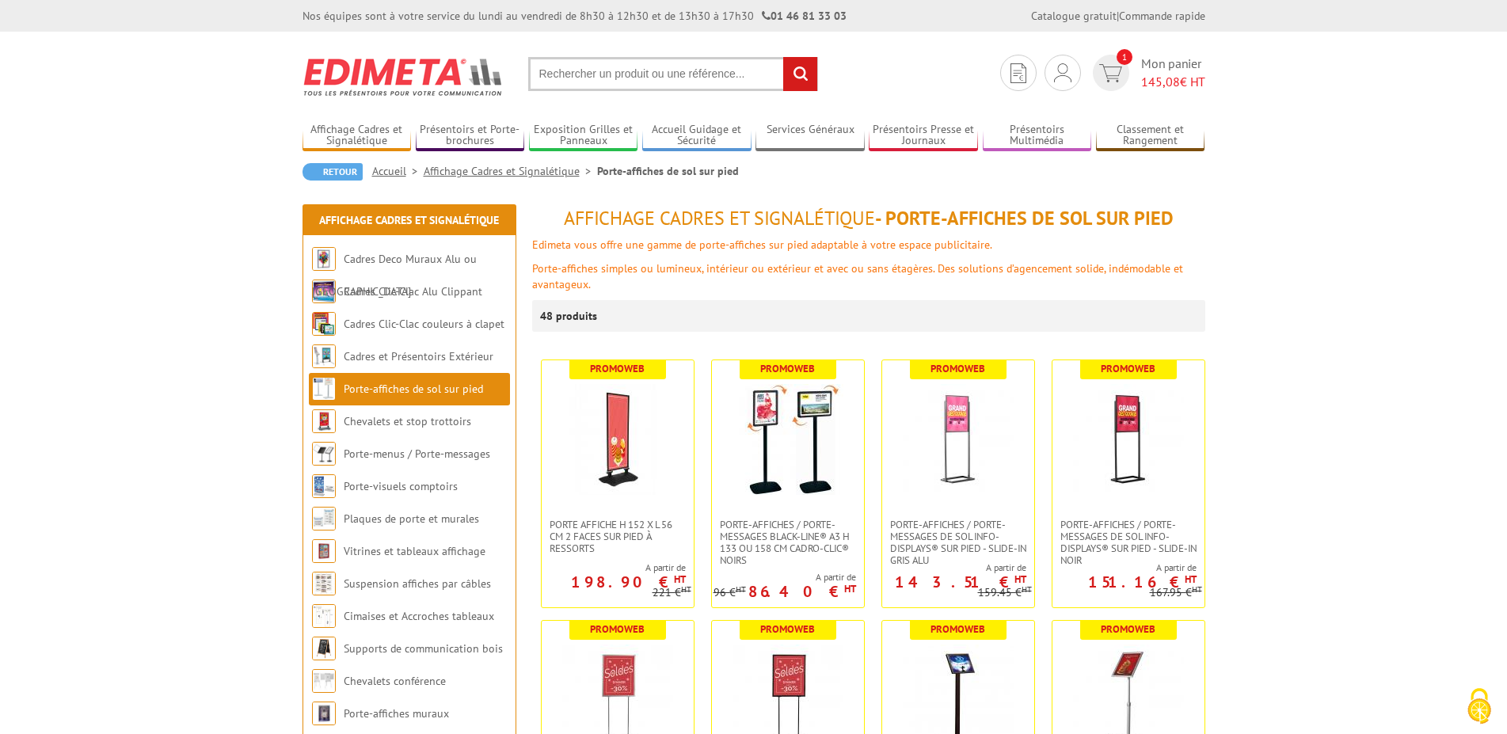
click at [644, 77] on input "text" at bounding box center [673, 74] width 290 height 34
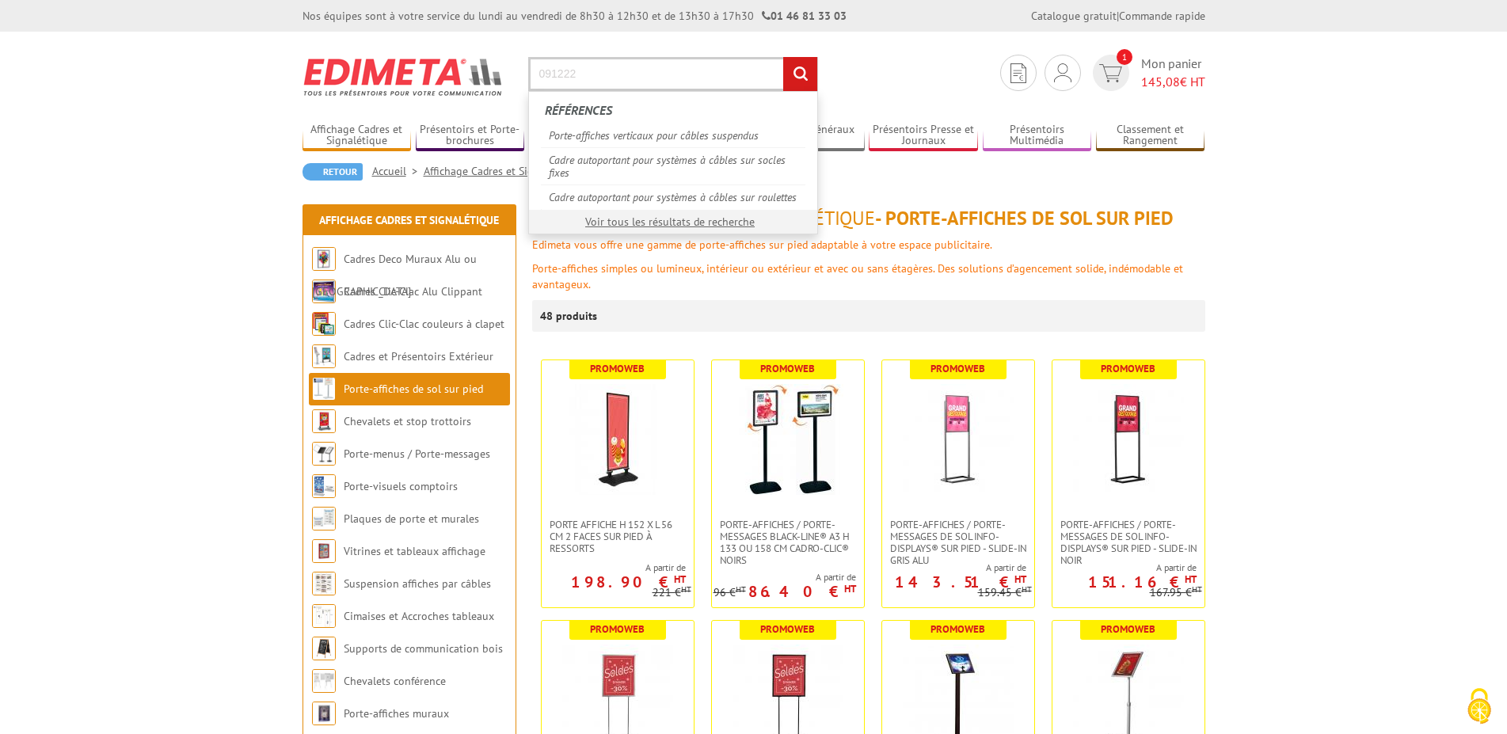
type input "091222"
click at [808, 68] on input "rechercher" at bounding box center [800, 74] width 34 height 34
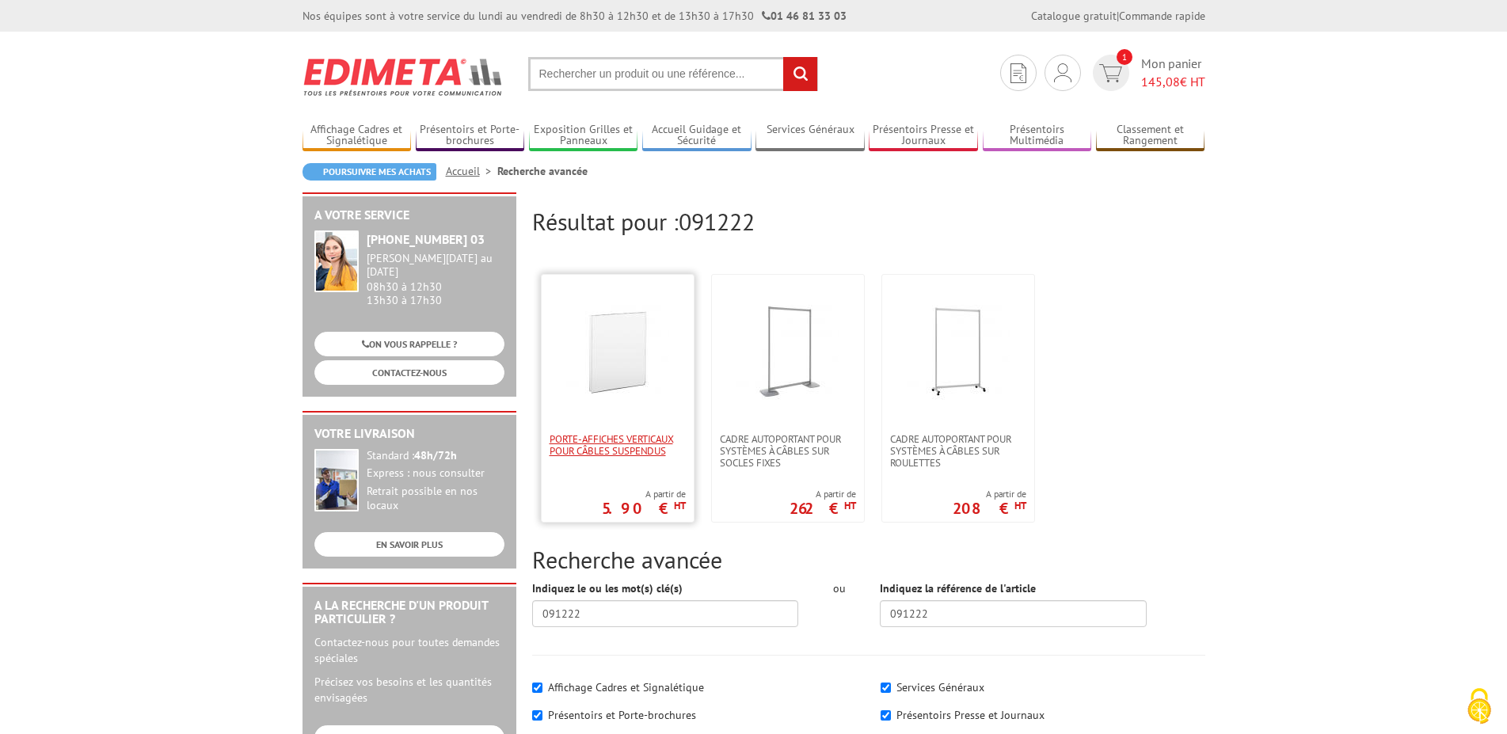
click at [618, 435] on span "Porte-affiches verticaux pour câbles suspendus" at bounding box center [618, 445] width 136 height 24
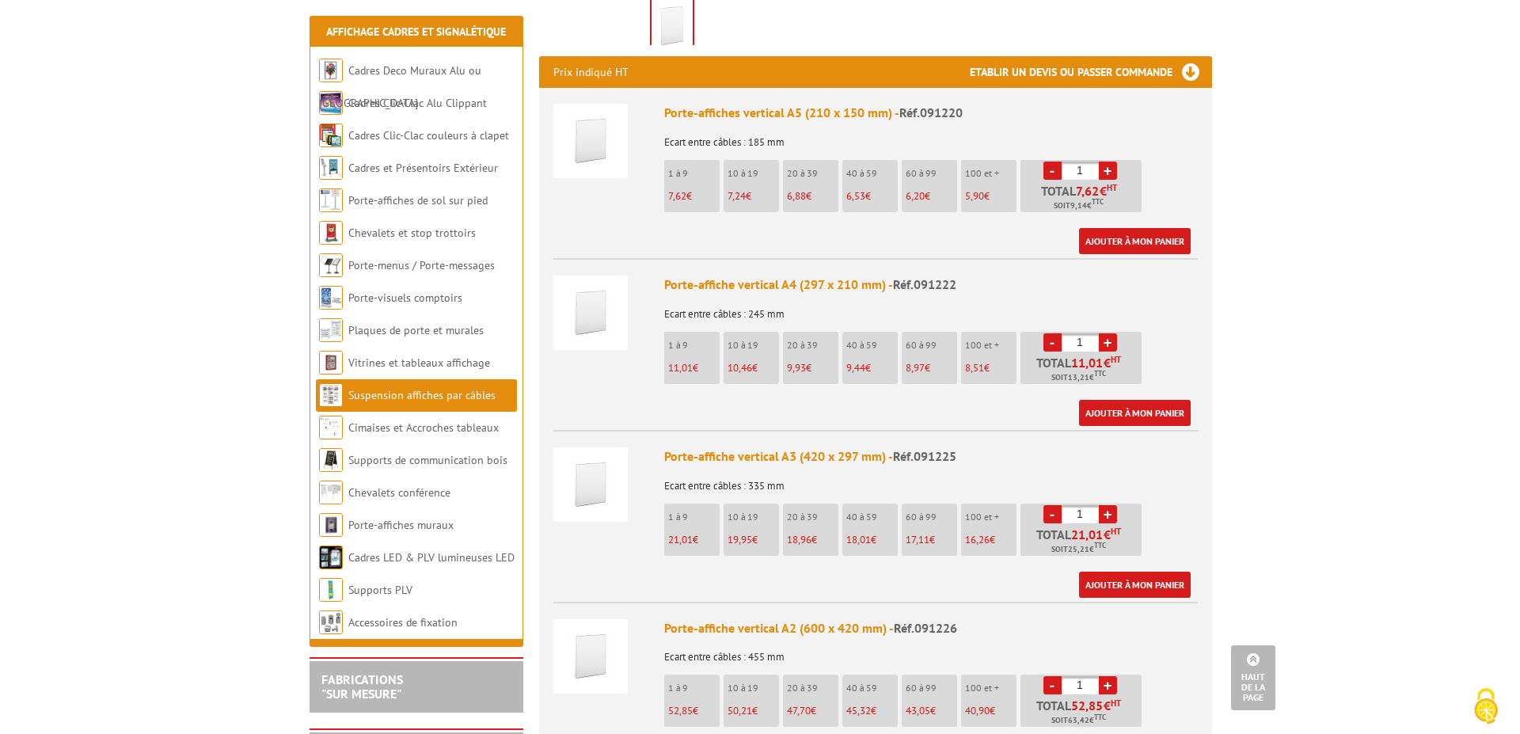
scroll to position [565, 0]
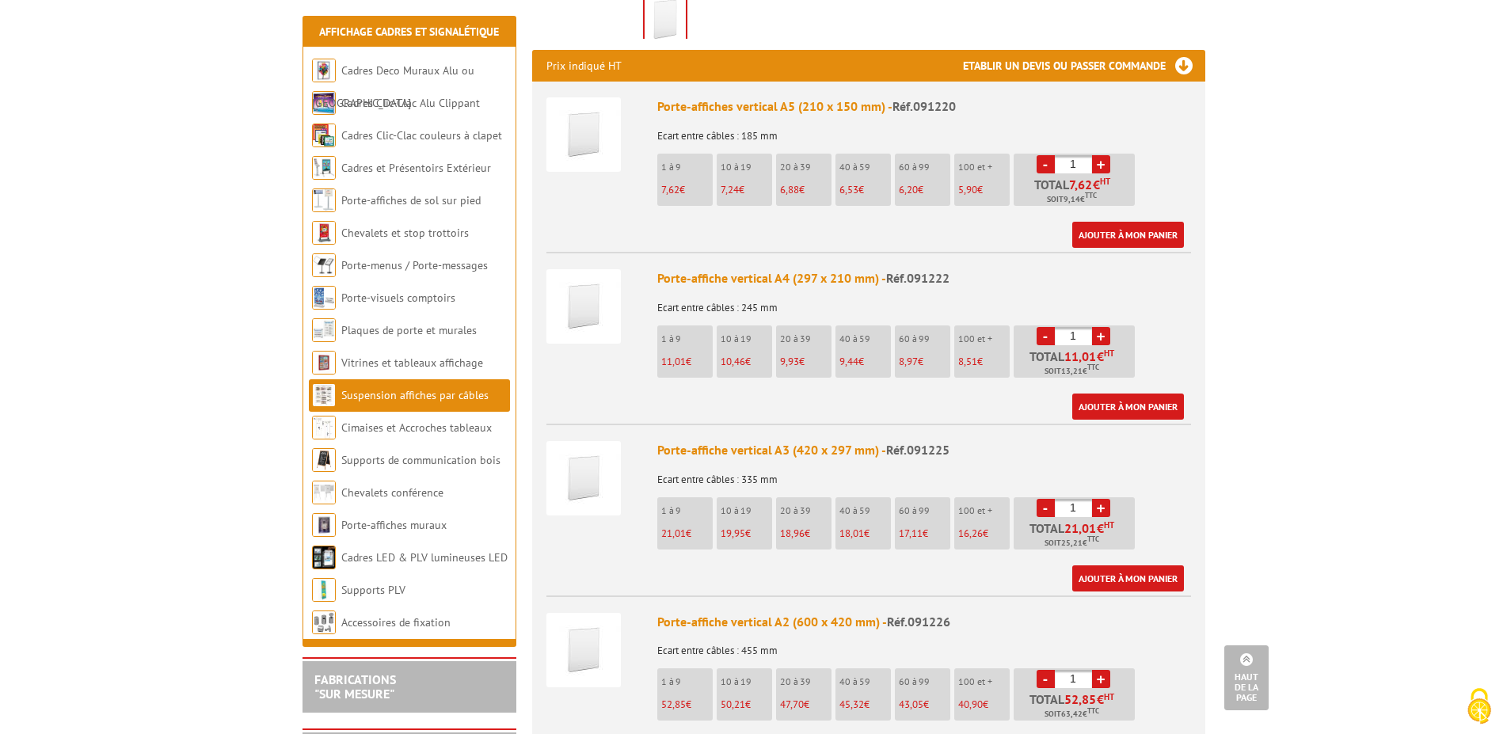
drag, startPoint x: 1078, startPoint y: 309, endPoint x: 1063, endPoint y: 315, distance: 16.3
click at [1063, 327] on input "1" at bounding box center [1073, 336] width 37 height 18
type input "13"
click at [1105, 499] on link "+" at bounding box center [1101, 508] width 18 height 18
click at [1038, 499] on link "-" at bounding box center [1045, 508] width 18 height 18
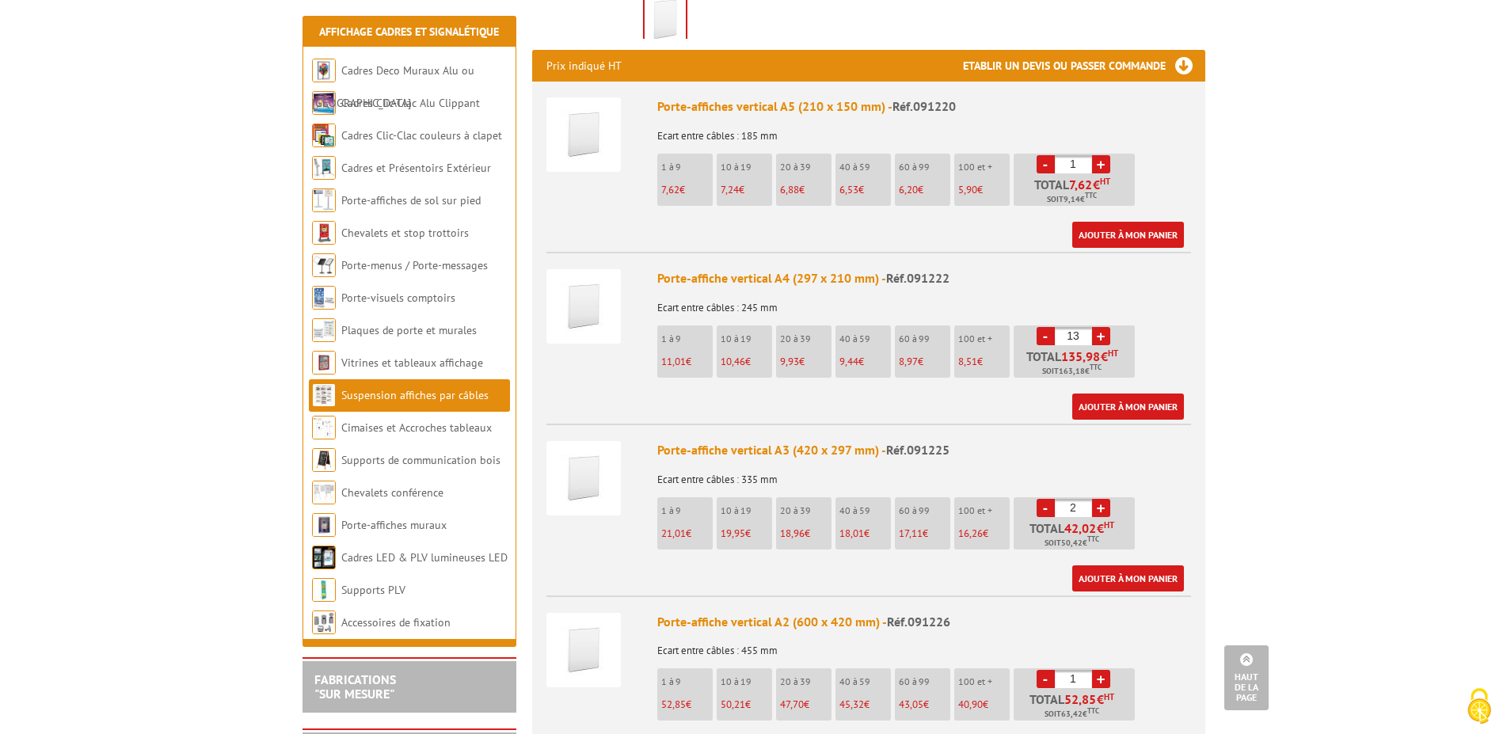
type input "1"
click at [1135, 394] on link "Ajouter à mon panier" at bounding box center [1128, 407] width 112 height 26
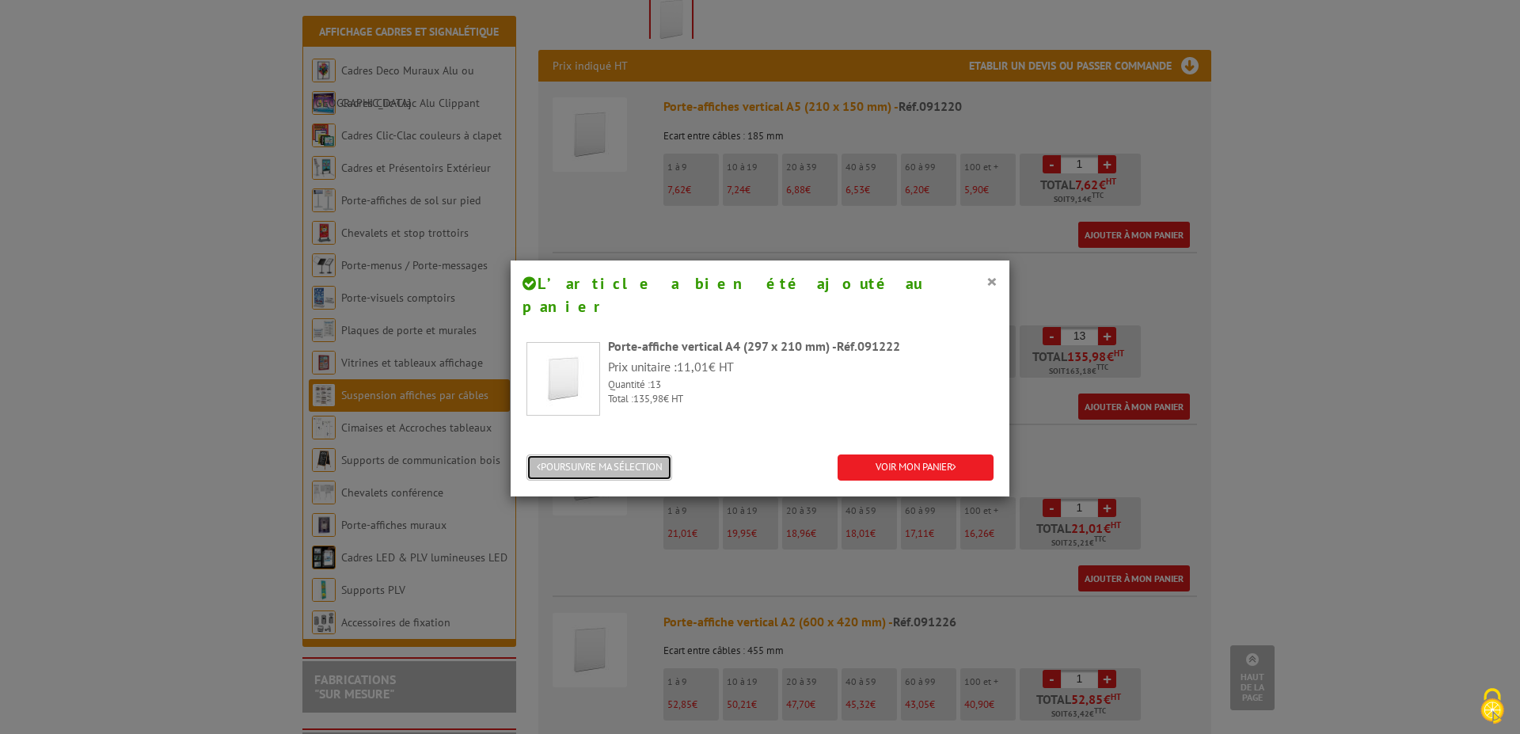
click at [565, 455] on button "POURSUIVRE MA SÉLECTION" at bounding box center [600, 468] width 146 height 26
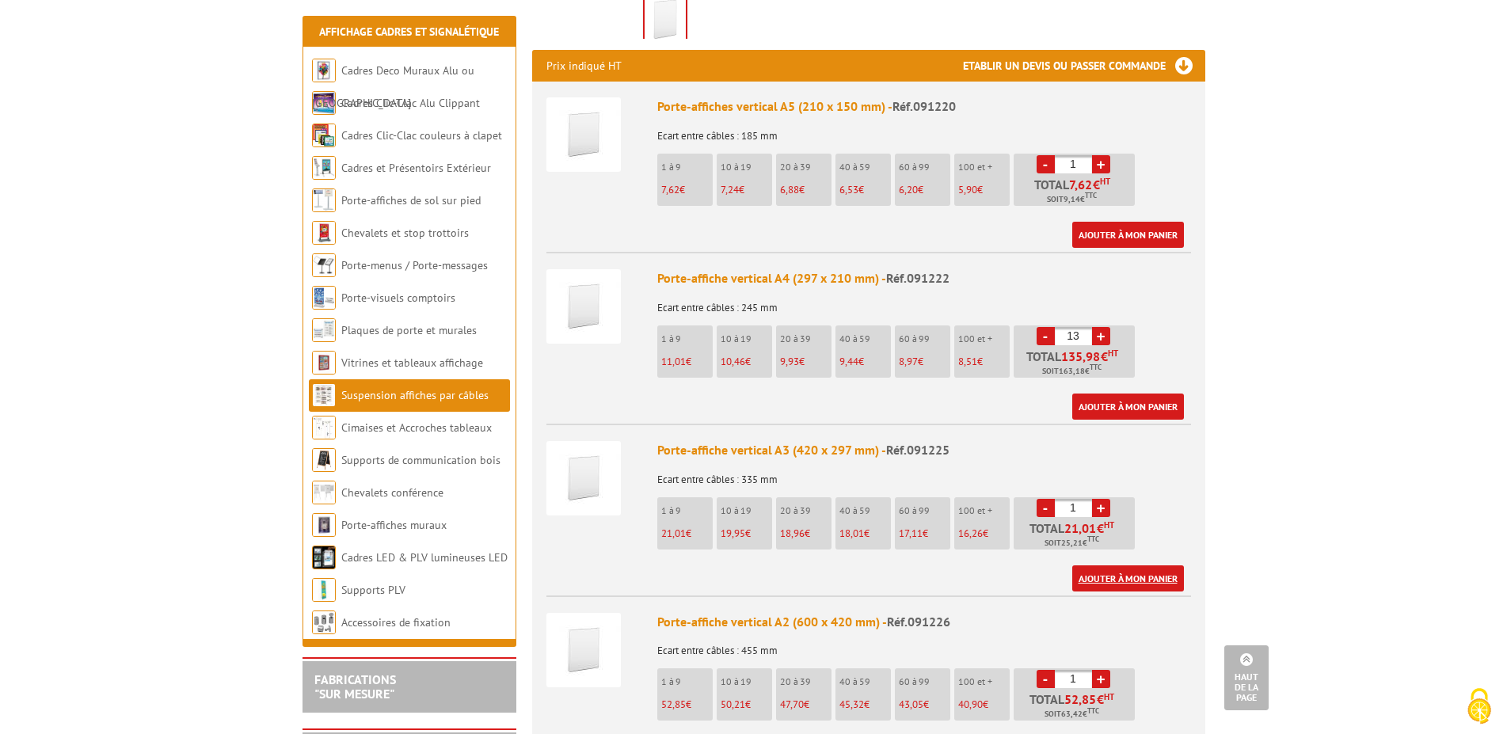
click at [1128, 565] on link "Ajouter à mon panier" at bounding box center [1128, 578] width 112 height 26
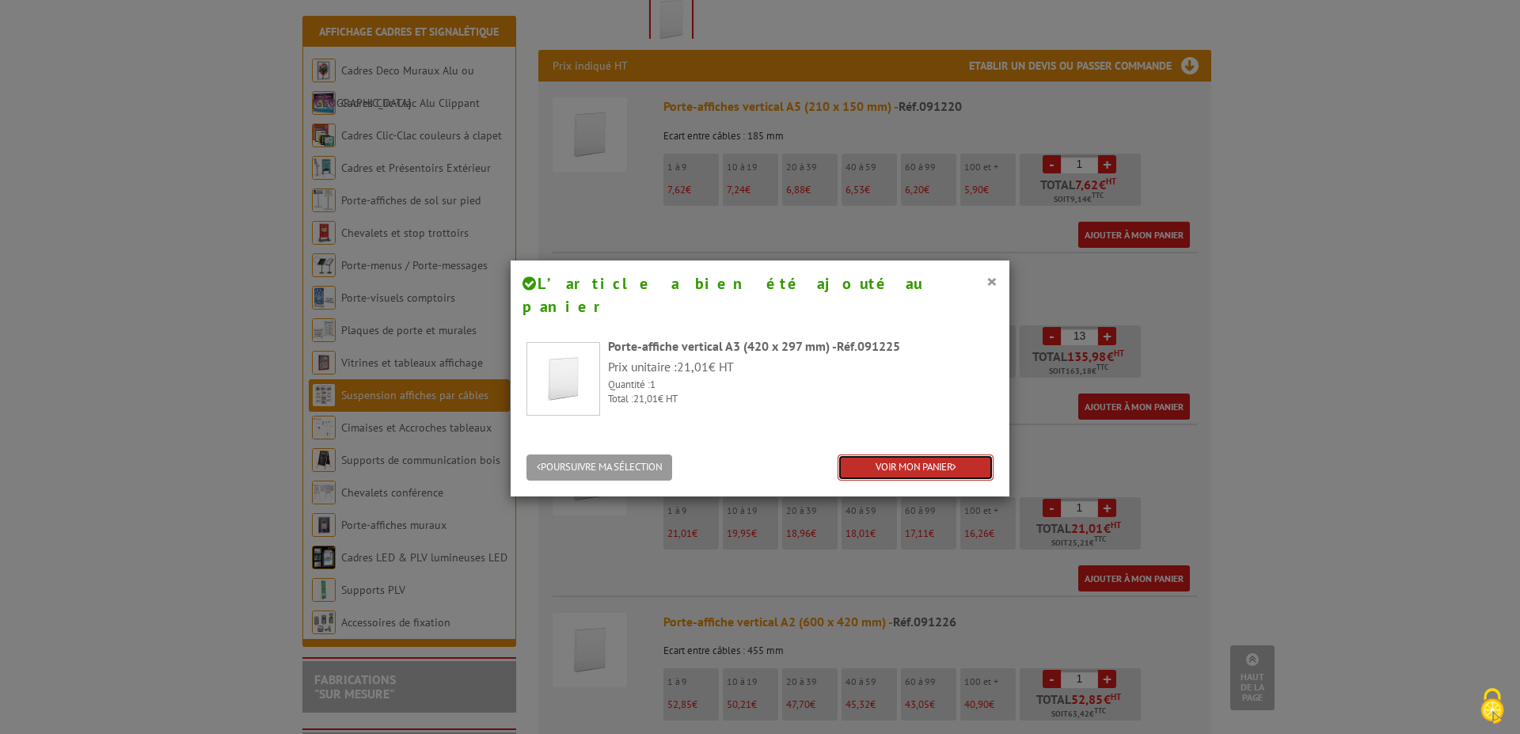
click at [960, 455] on link "VOIR MON PANIER" at bounding box center [916, 468] width 156 height 26
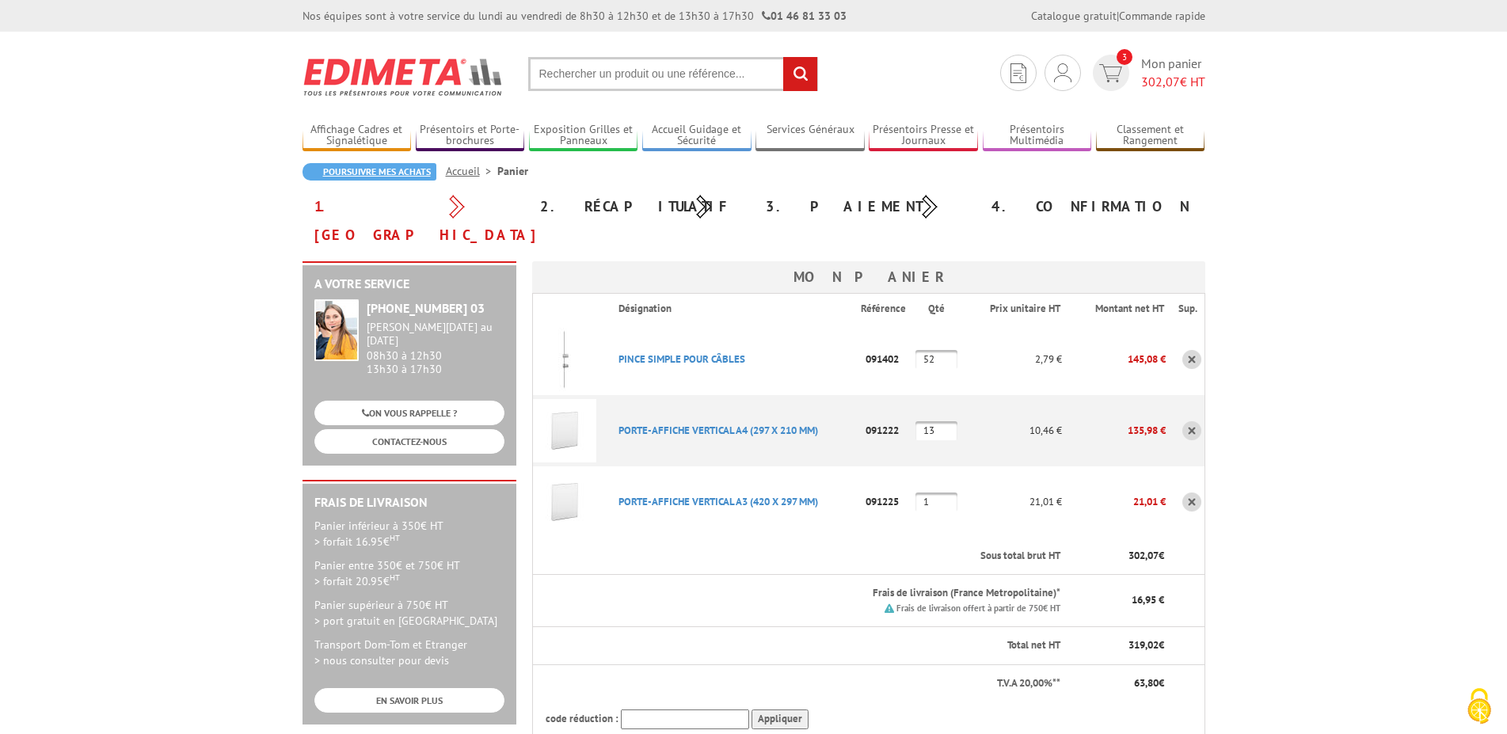
click at [339, 171] on link "Poursuivre mes achats" at bounding box center [369, 171] width 134 height 17
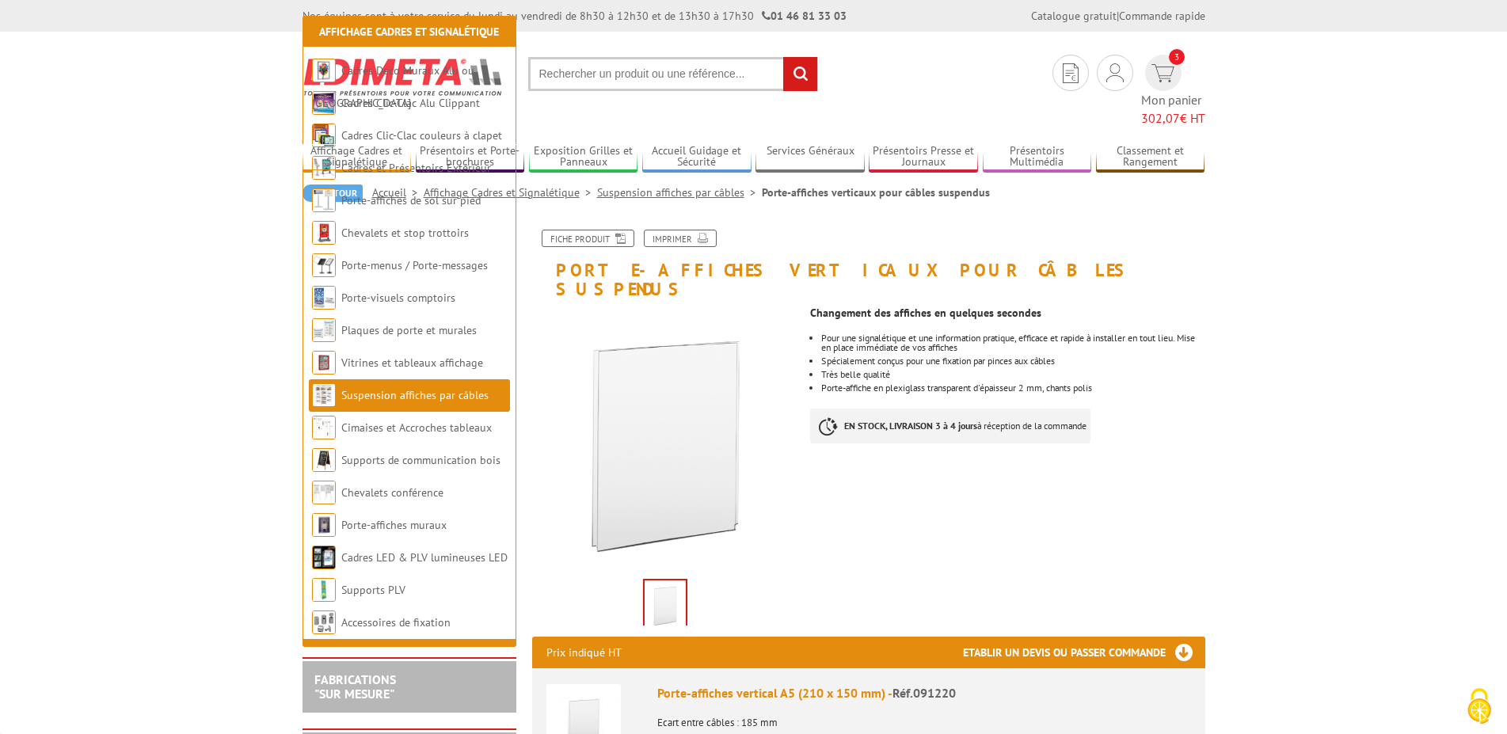
scroll to position [565, 0]
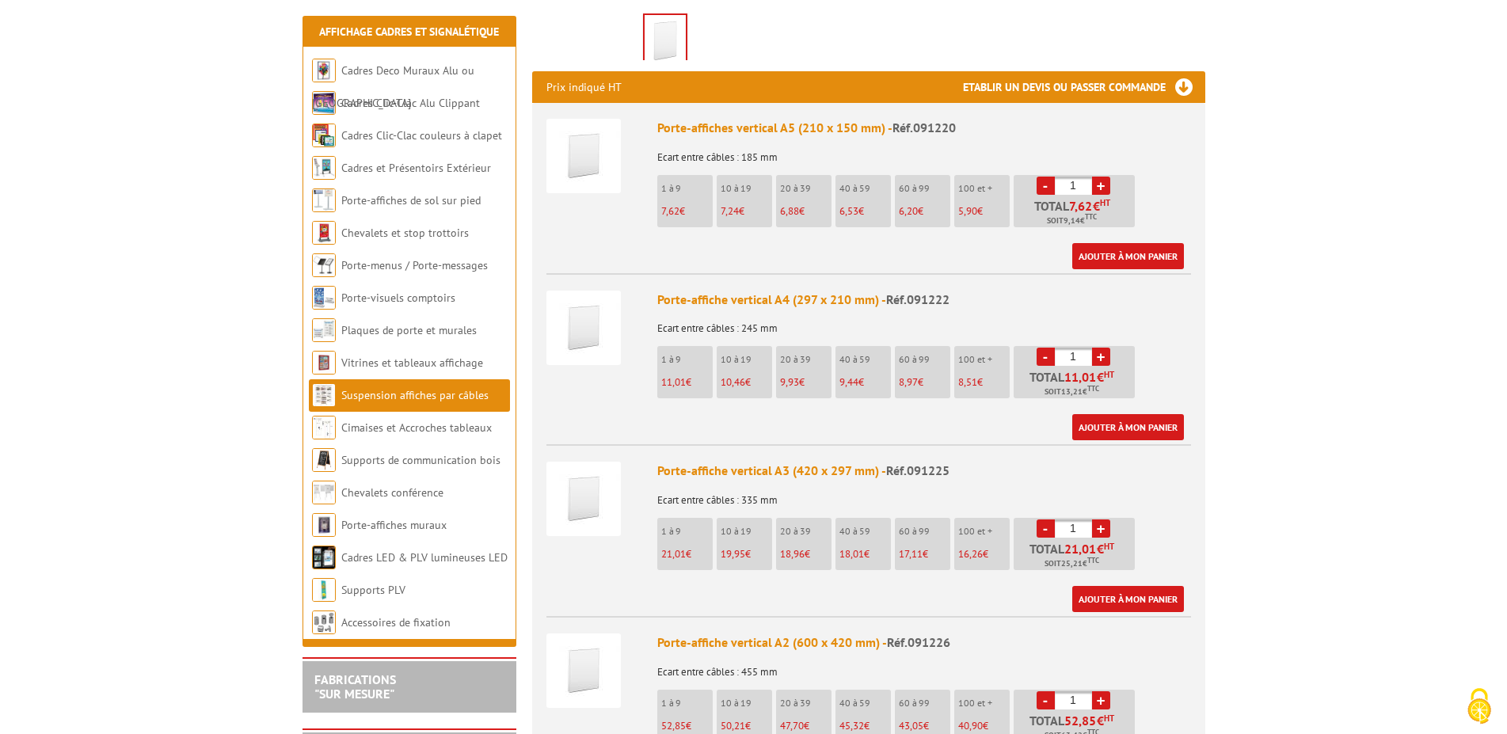
drag, startPoint x: 1078, startPoint y: 319, endPoint x: 1067, endPoint y: 318, distance: 11.2
click at [1067, 348] on input "1" at bounding box center [1073, 357] width 37 height 18
drag, startPoint x: 1082, startPoint y: 320, endPoint x: 1063, endPoint y: 317, distance: 19.3
click at [1063, 348] on input "20" at bounding box center [1073, 357] width 37 height 18
drag, startPoint x: 1081, startPoint y: 319, endPoint x: 1063, endPoint y: 319, distance: 17.4
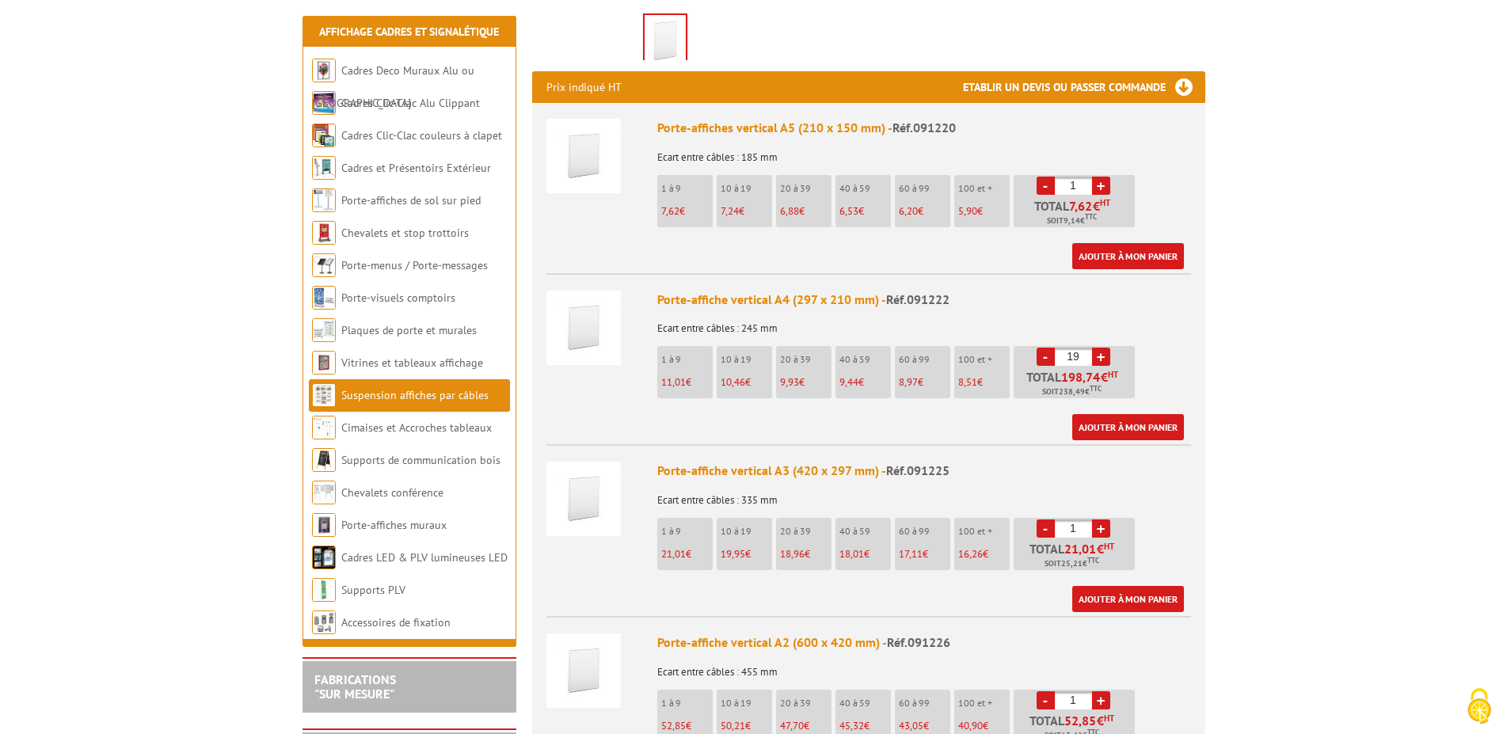
click at [1063, 348] on input "19" at bounding box center [1073, 357] width 37 height 18
drag, startPoint x: 1083, startPoint y: 310, endPoint x: 1065, endPoint y: 308, distance: 18.3
click at [1065, 348] on input "21" at bounding box center [1073, 357] width 37 height 18
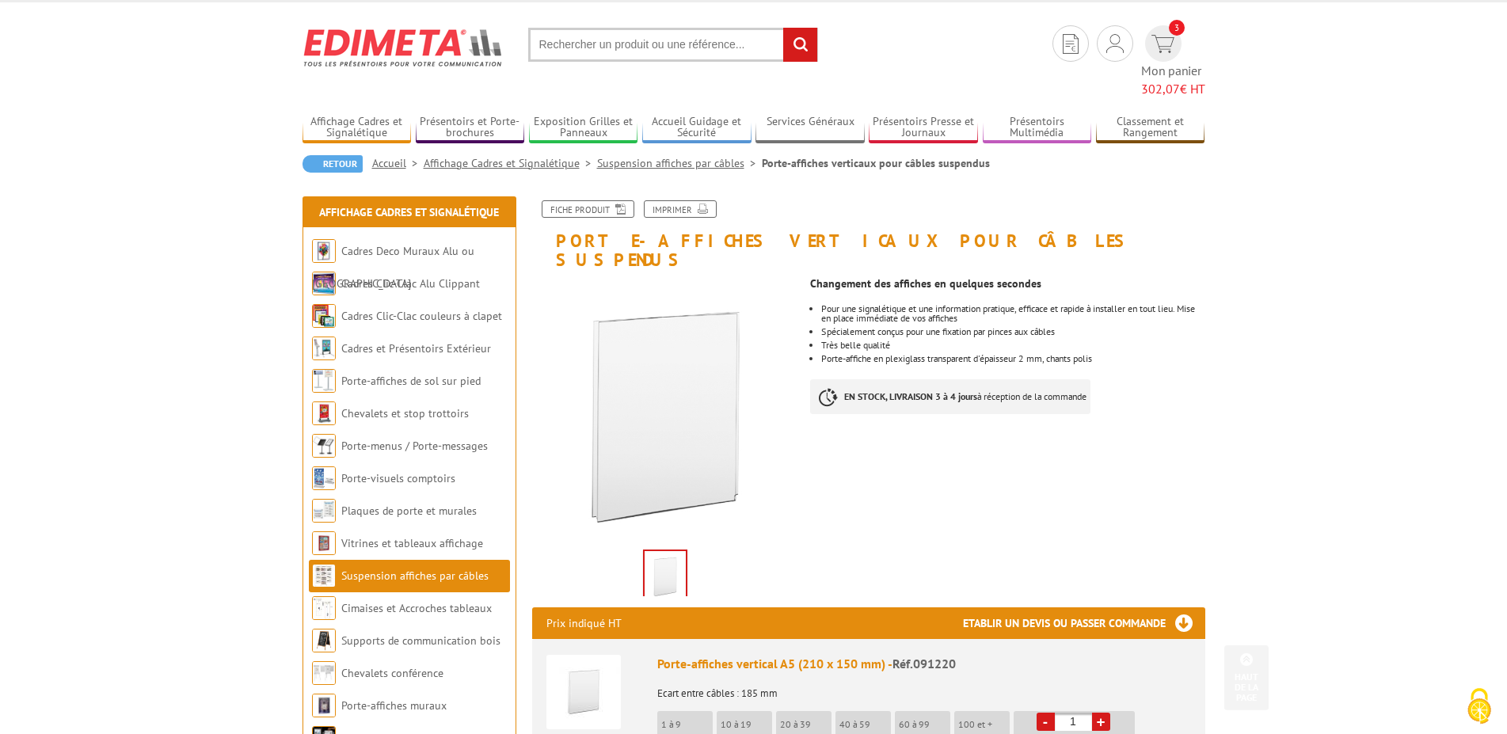
scroll to position [0, 0]
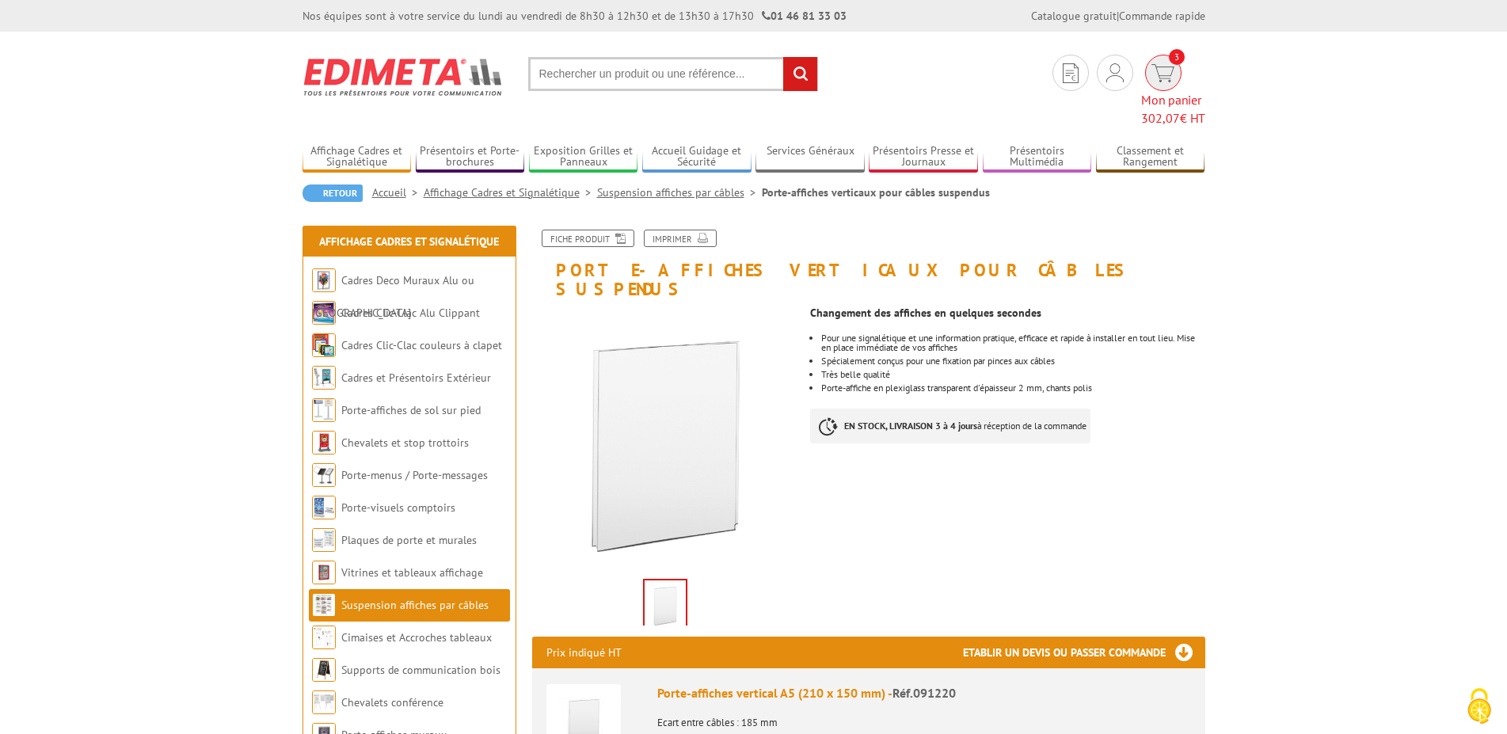
type input "21"
click at [1185, 91] on span "Mon panier 302,07 € HT" at bounding box center [1173, 109] width 64 height 36
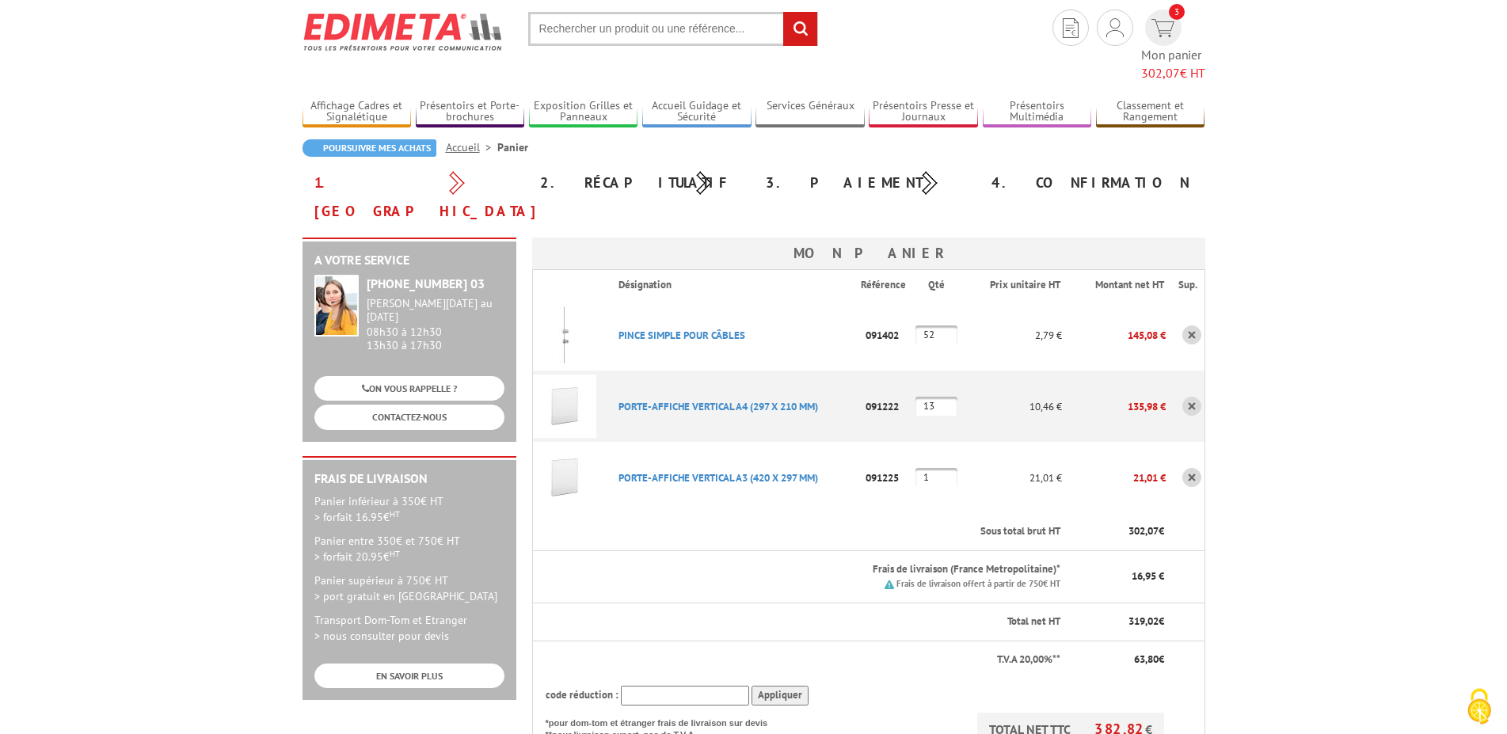
scroll to position [40, 0]
